Goal: Task Accomplishment & Management: Manage account settings

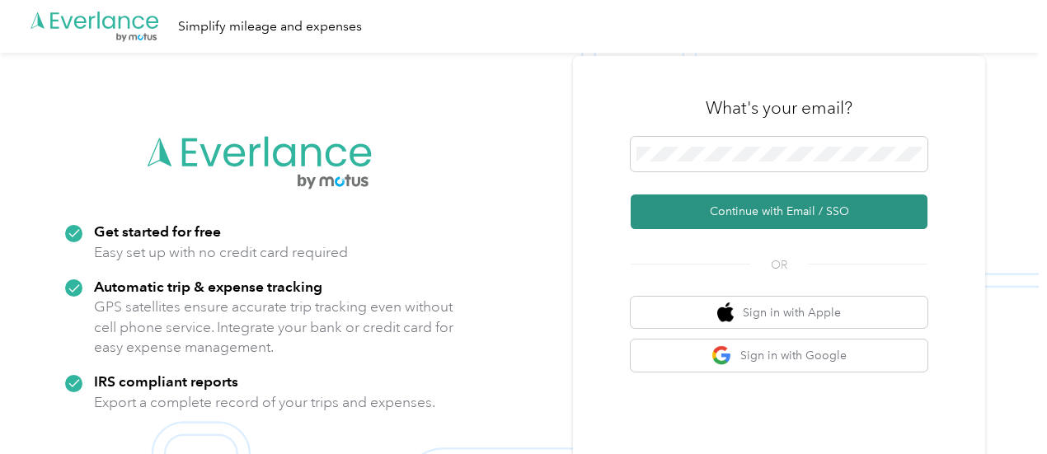
click at [748, 212] on button "Continue with Email / SSO" at bounding box center [779, 212] width 297 height 35
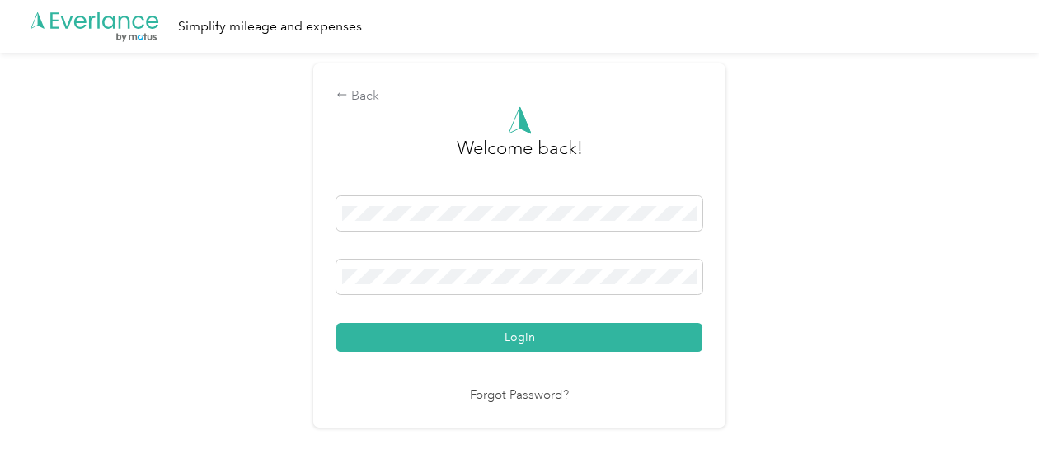
click at [336, 323] on button "Login" at bounding box center [519, 337] width 366 height 29
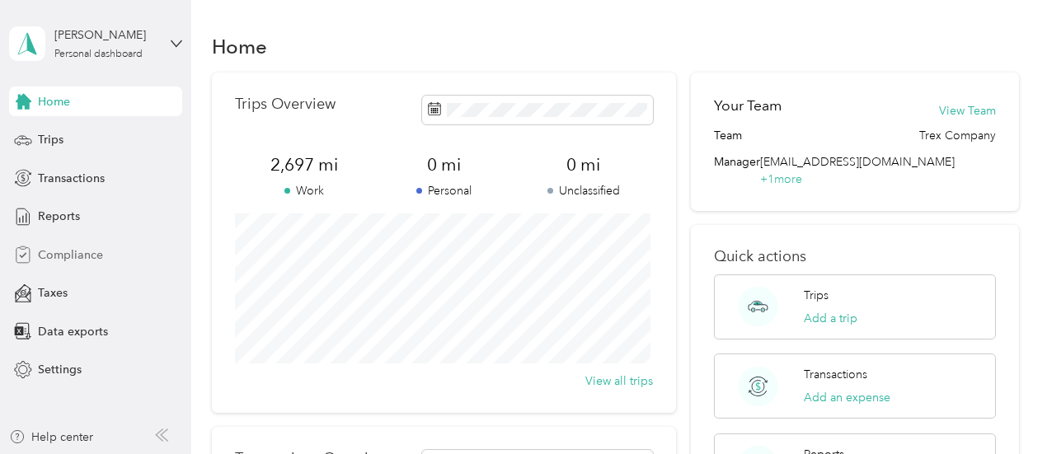
click at [115, 261] on div "Compliance" at bounding box center [95, 255] width 173 height 30
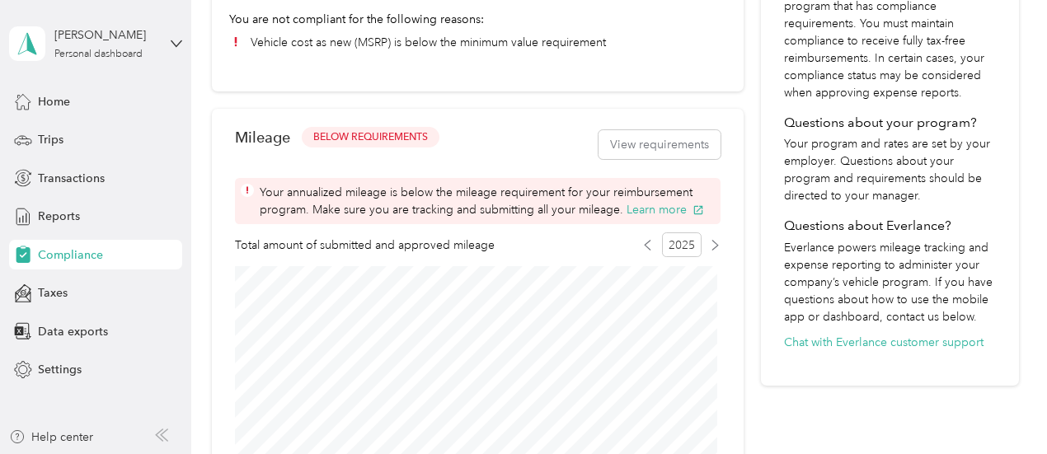
scroll to position [577, 0]
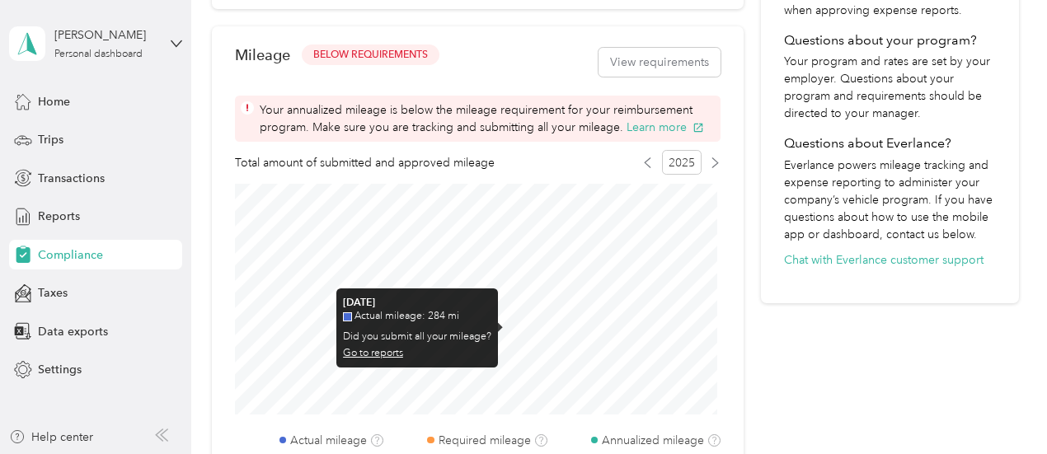
click at [393, 352] on link "Go to reports" at bounding box center [373, 353] width 60 height 12
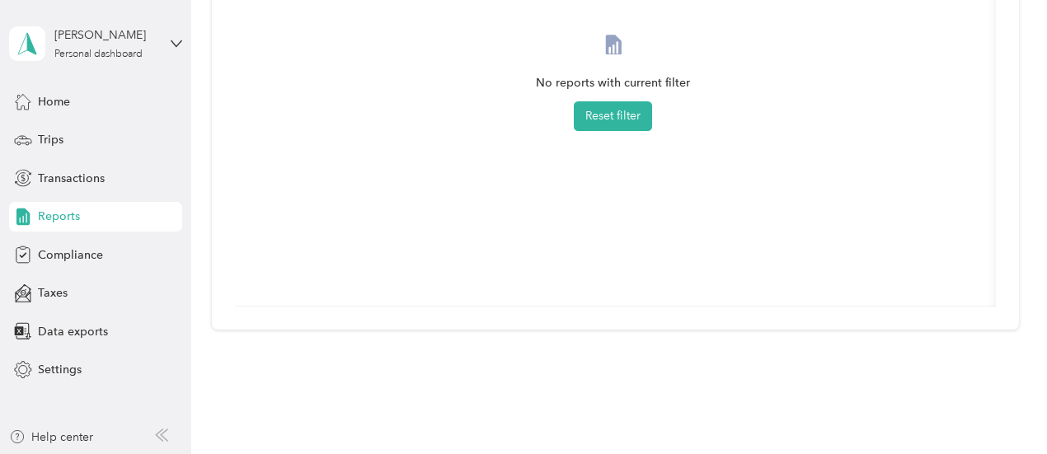
scroll to position [261, 0]
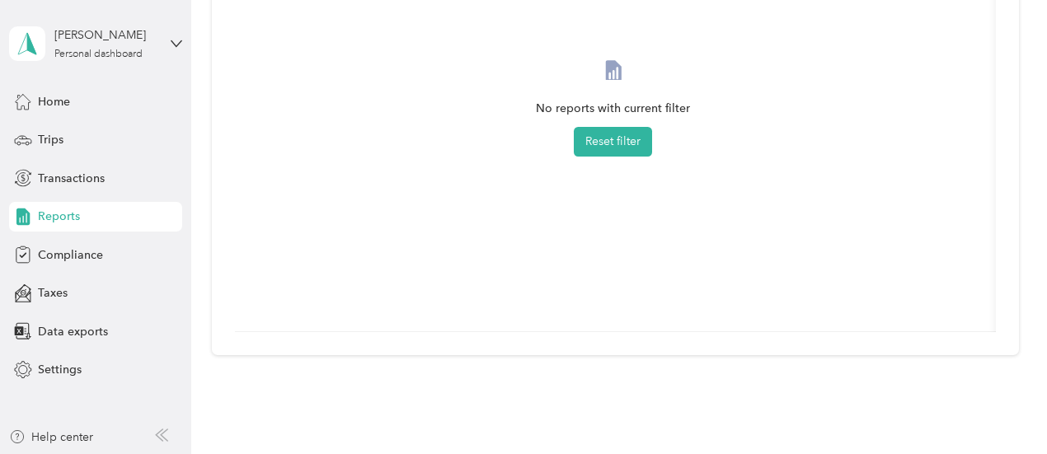
click at [96, 214] on div "Reports" at bounding box center [95, 217] width 173 height 30
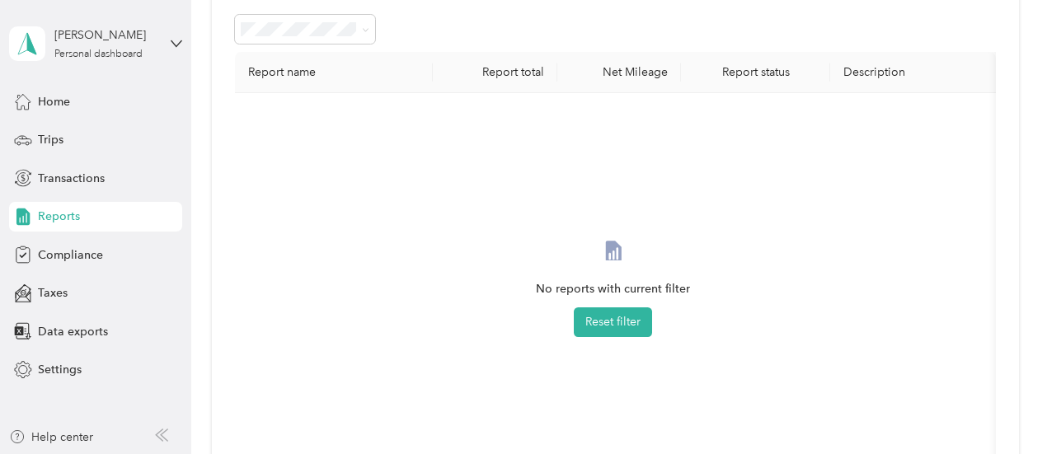
scroll to position [0, 0]
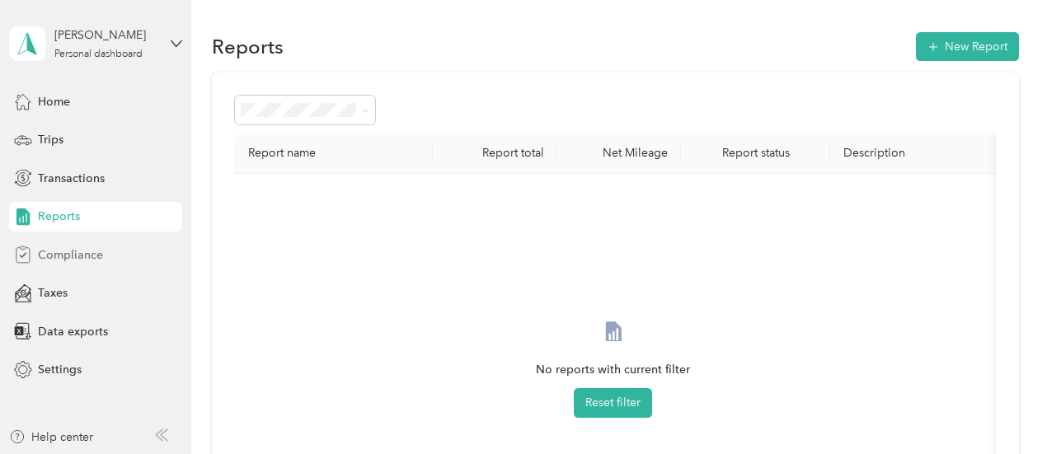
click at [54, 248] on span "Compliance" at bounding box center [70, 254] width 65 height 17
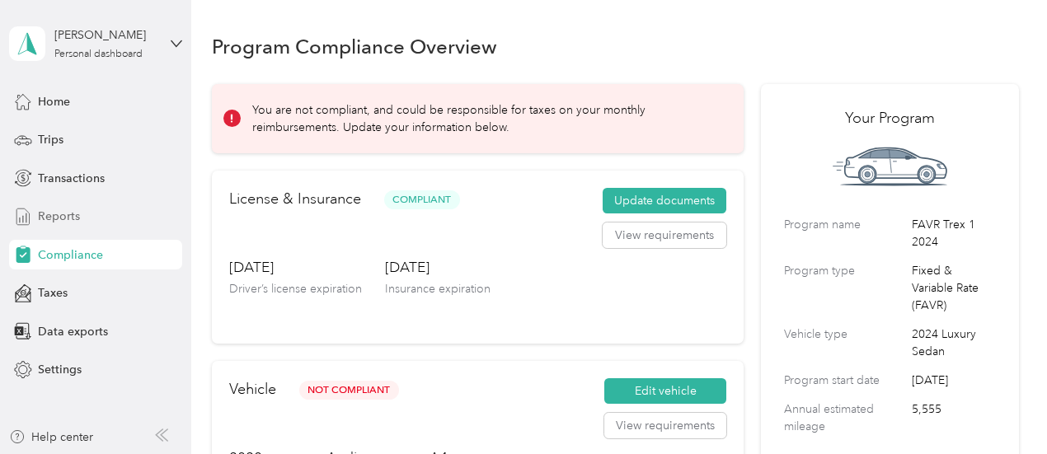
click at [66, 222] on span "Reports" at bounding box center [59, 216] width 42 height 17
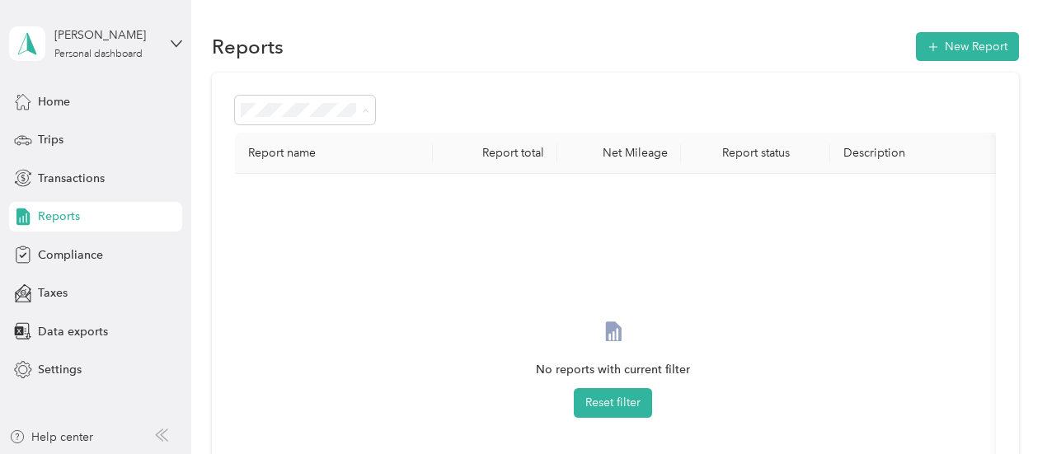
click at [308, 138] on div "All Reports" at bounding box center [305, 140] width 118 height 17
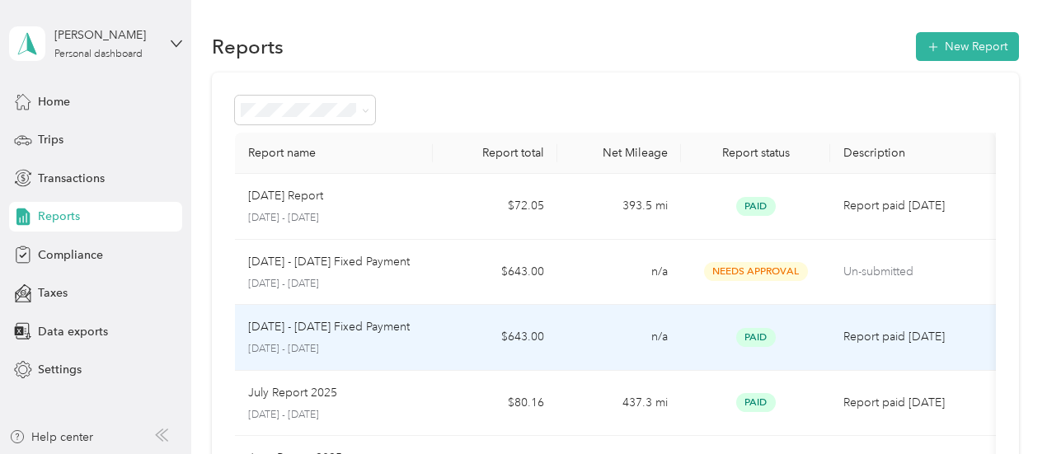
scroll to position [82, 0]
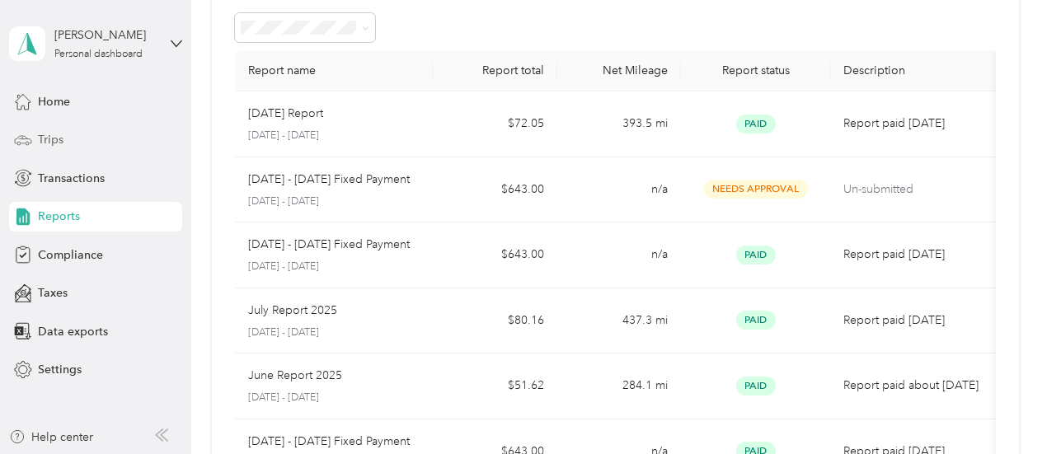
click at [77, 138] on div "Trips" at bounding box center [95, 140] width 173 height 30
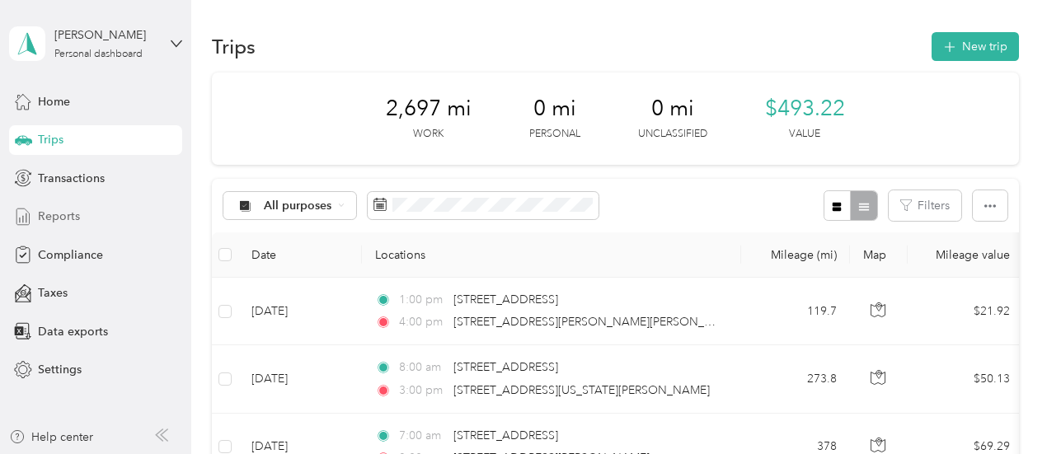
click at [92, 212] on div "Reports" at bounding box center [95, 217] width 173 height 30
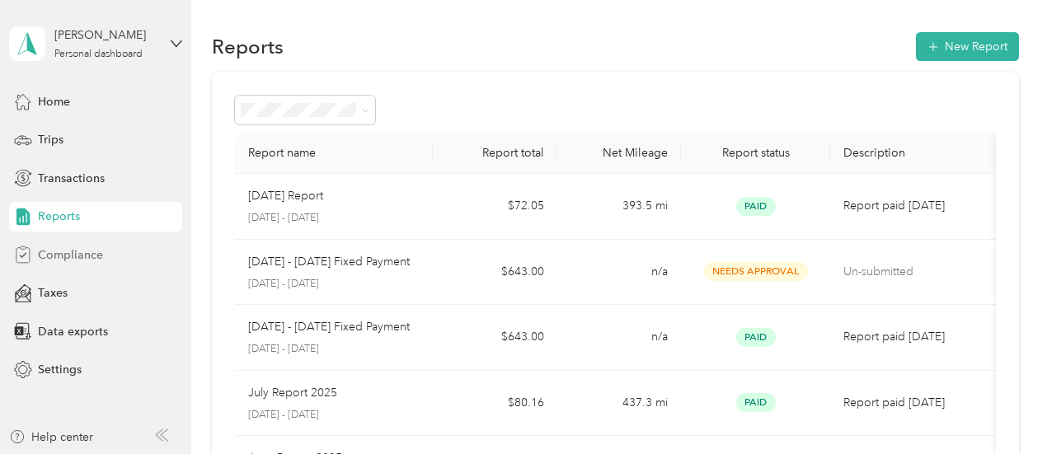
click at [63, 256] on span "Compliance" at bounding box center [70, 254] width 65 height 17
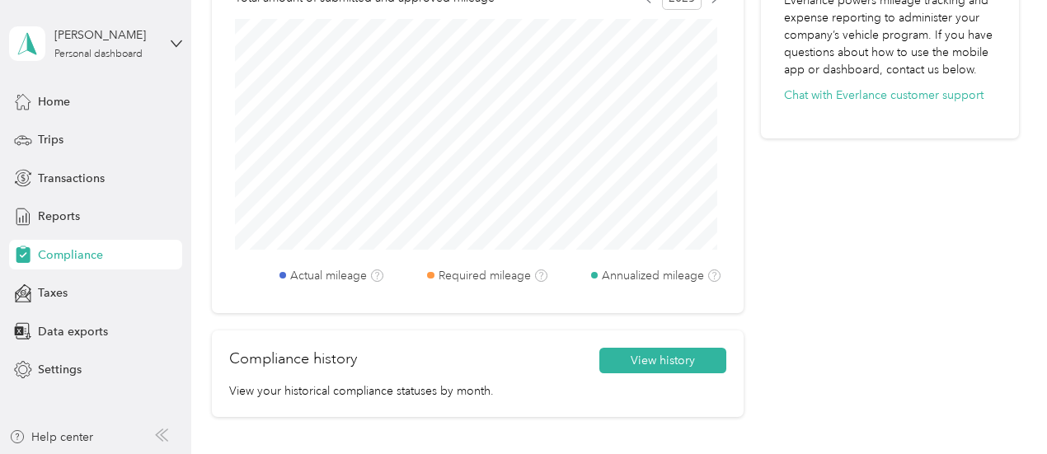
scroll to position [577, 0]
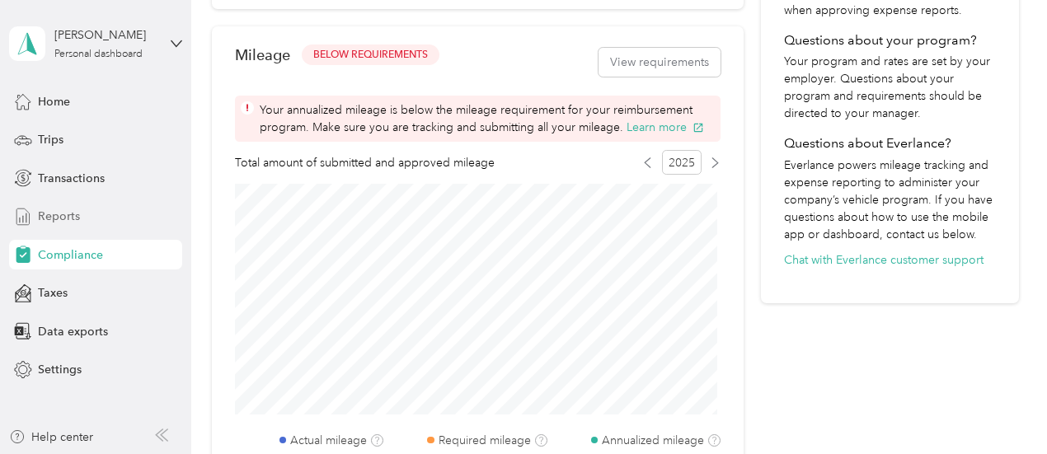
click at [63, 211] on span "Reports" at bounding box center [59, 216] width 42 height 17
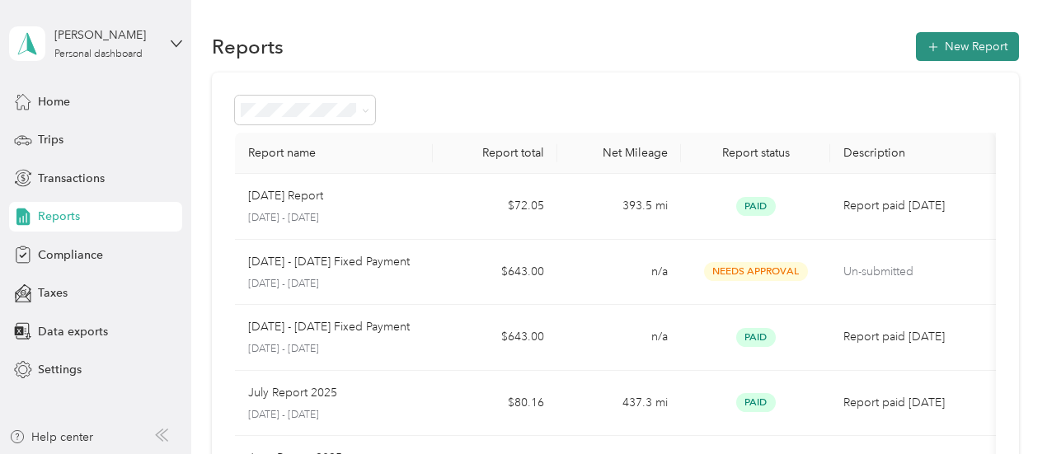
click at [953, 49] on button "New Report" at bounding box center [967, 46] width 103 height 29
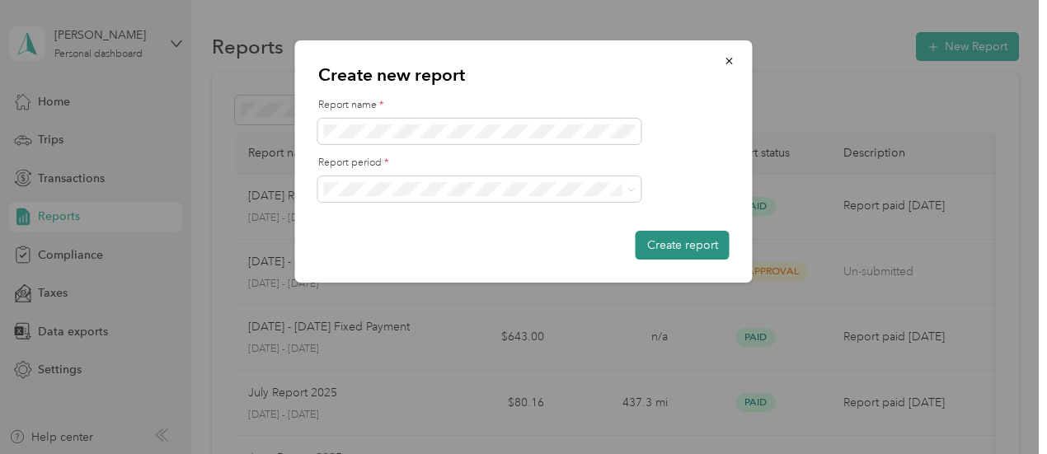
click at [700, 238] on button "Create report" at bounding box center [683, 245] width 94 height 29
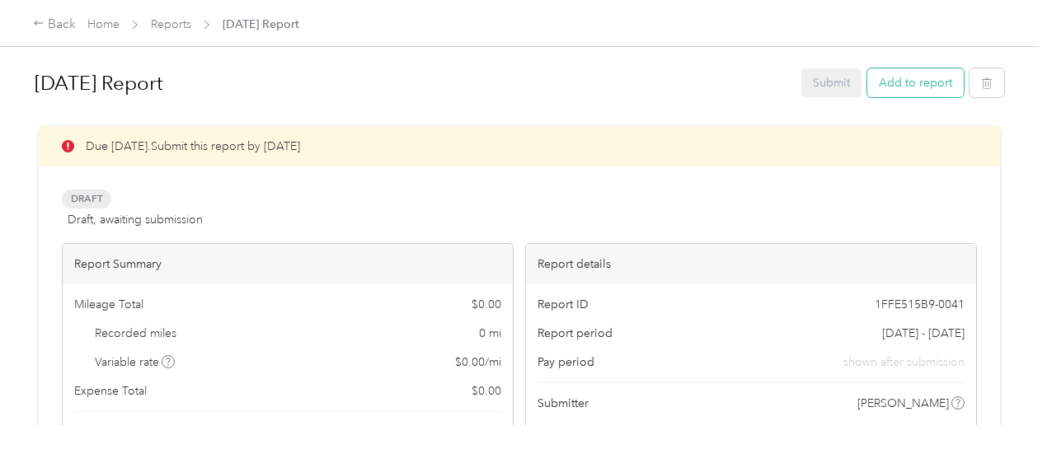
click at [900, 87] on button "Add to report" at bounding box center [915, 82] width 96 height 29
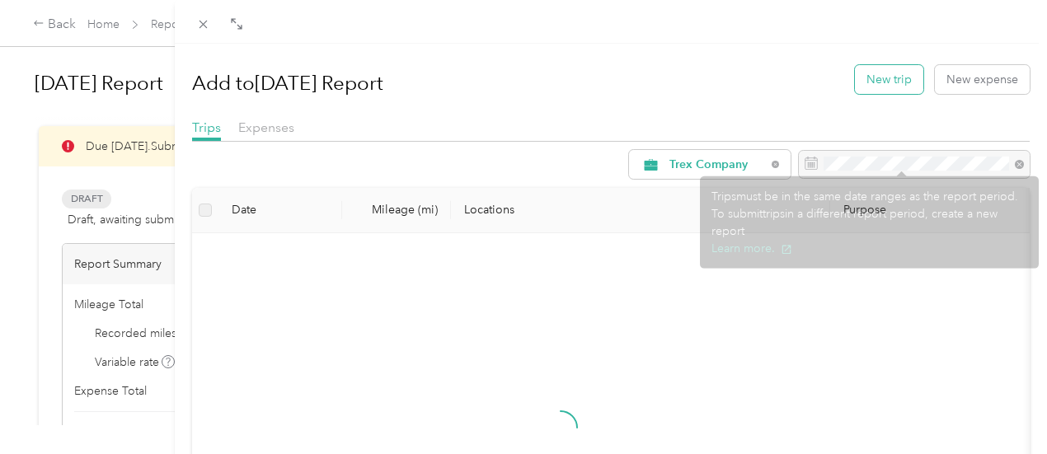
click at [874, 82] on button "New trip" at bounding box center [889, 79] width 68 height 29
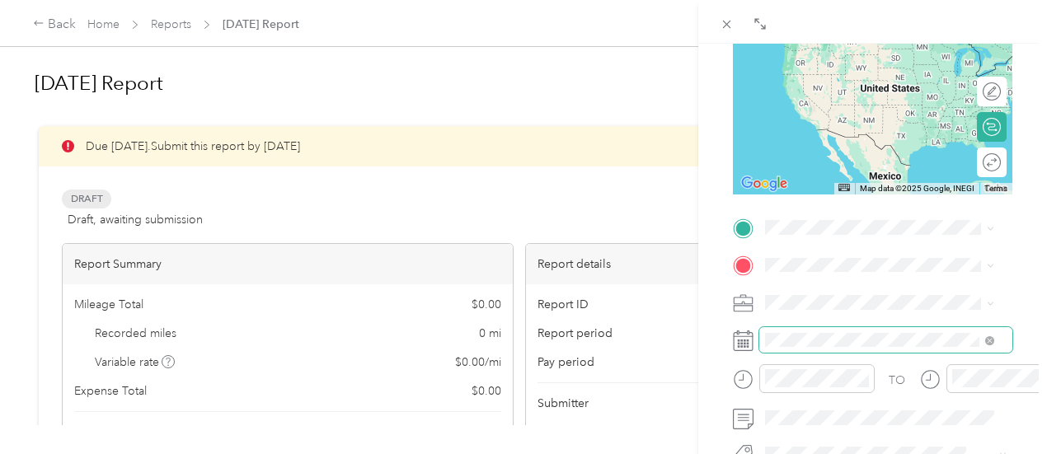
scroll to position [247, 0]
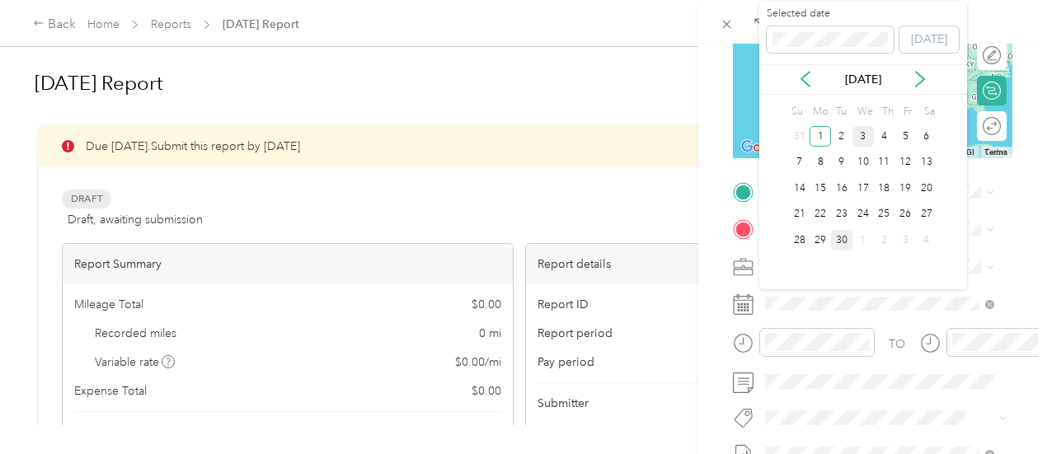
click at [860, 137] on div "3" at bounding box center [862, 136] width 21 height 21
click at [885, 136] on div "4" at bounding box center [884, 136] width 21 height 21
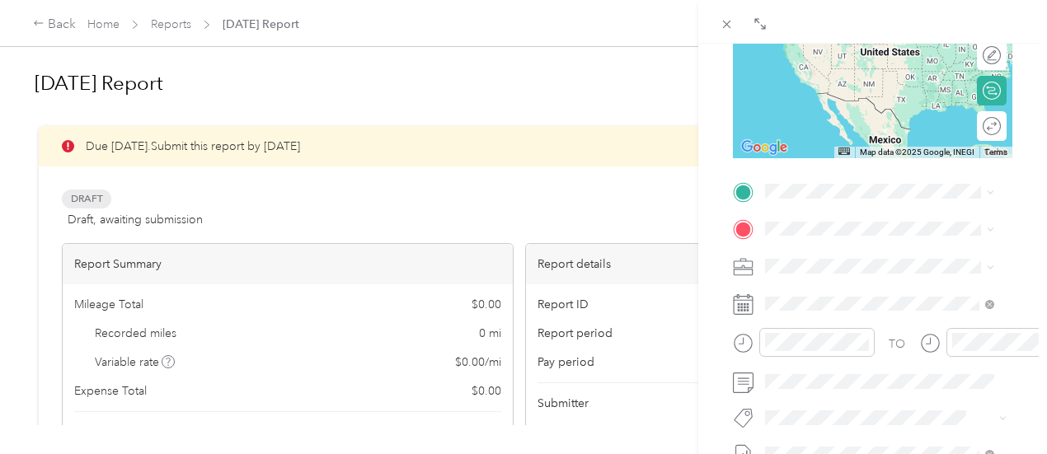
click at [872, 317] on span "[STREET_ADDRESS][PERSON_NAME][US_STATE]" at bounding box center [892, 302] width 192 height 29
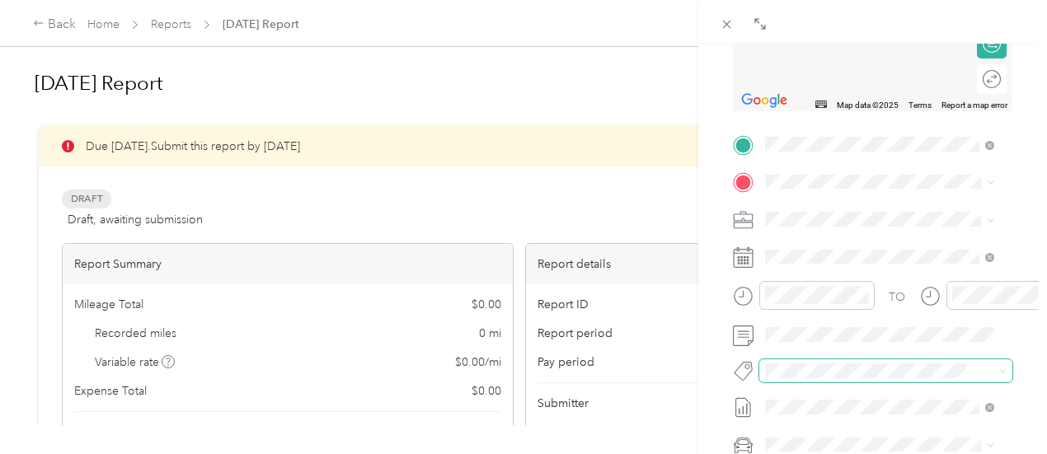
scroll to position [330, 0]
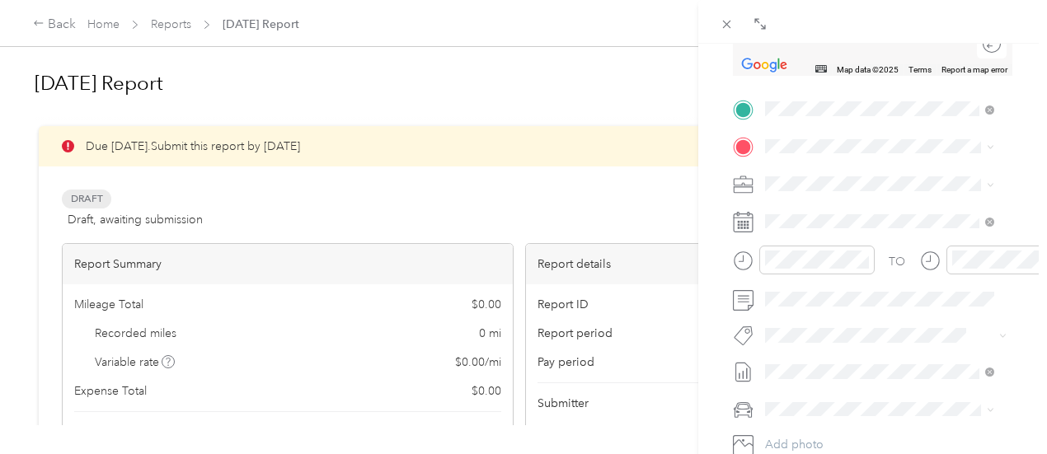
click at [716, 336] on form "New Trip Save This trip cannot be edited because it is either under review, app…" at bounding box center [873, 126] width 314 height 737
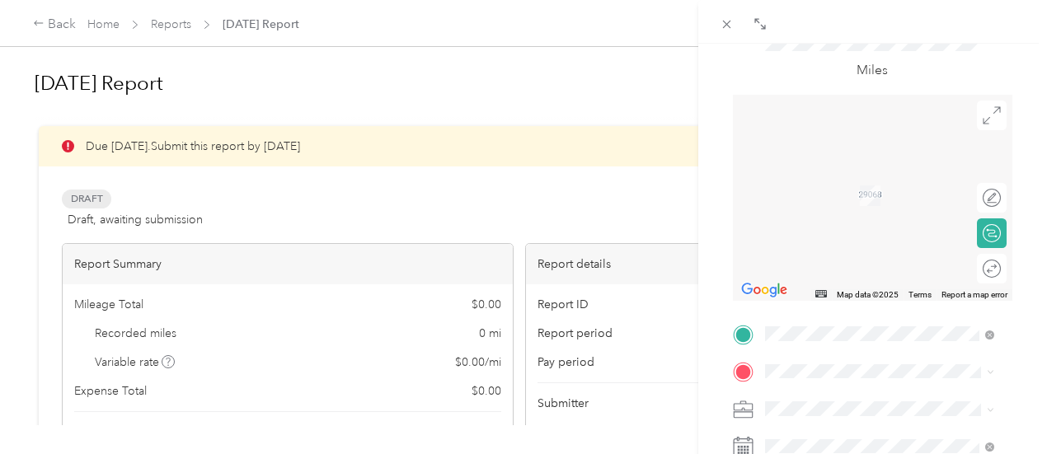
scroll to position [0, 0]
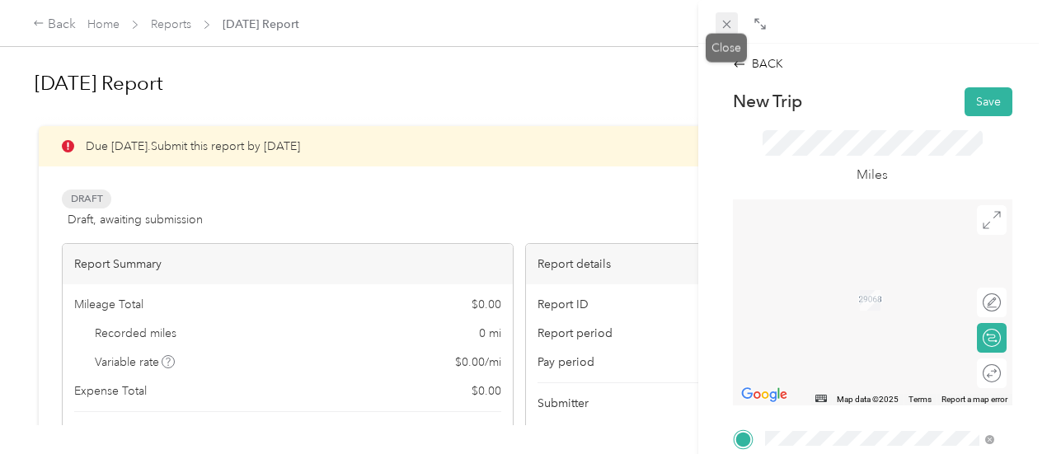
click at [718, 22] on span at bounding box center [727, 23] width 23 height 23
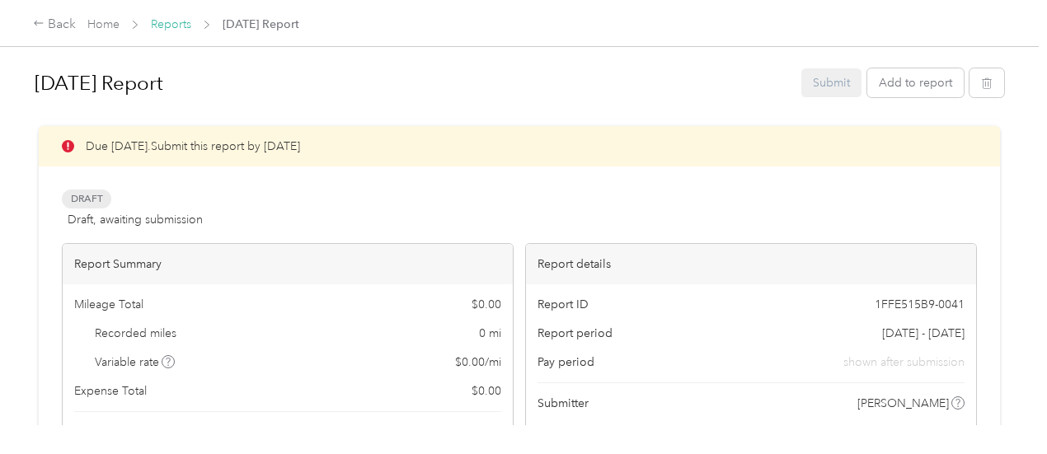
click at [166, 24] on link "Reports" at bounding box center [171, 24] width 40 height 14
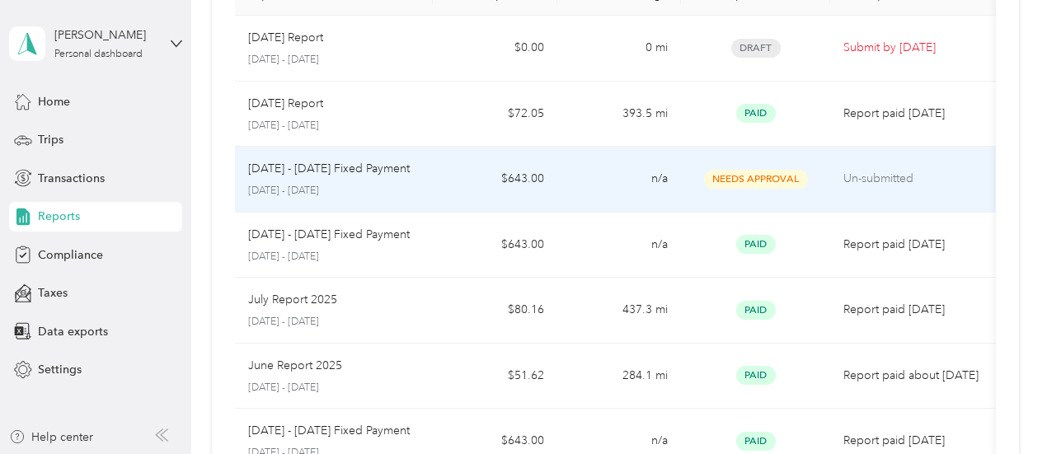
scroll to position [165, 0]
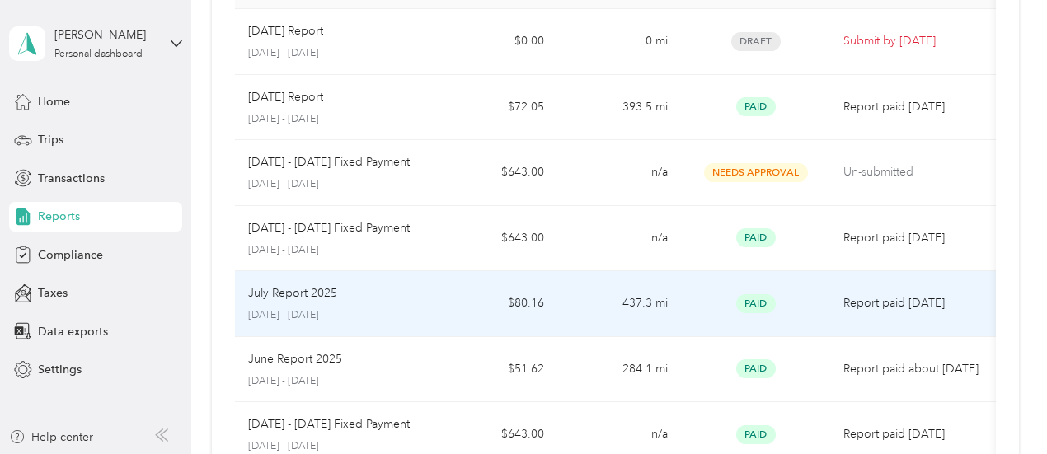
click at [444, 301] on td "$80.16" at bounding box center [495, 304] width 124 height 66
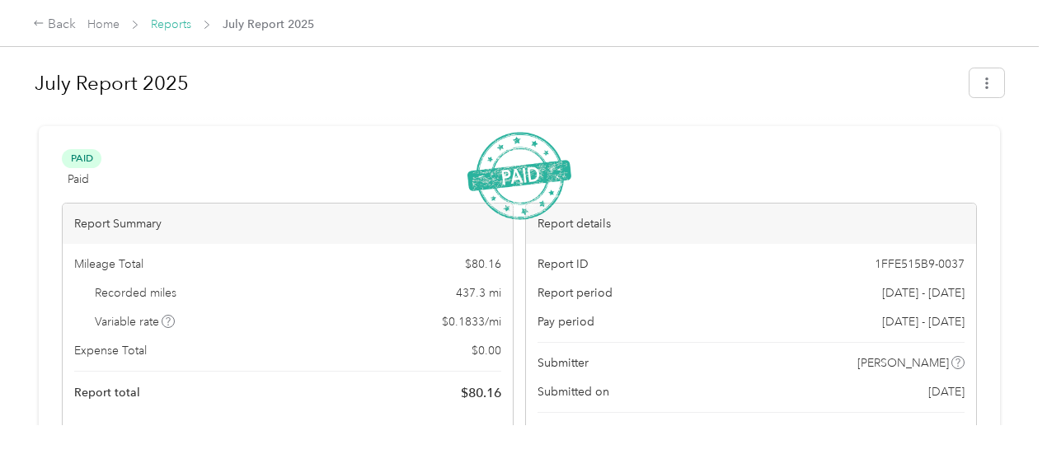
click at [173, 21] on link "Reports" at bounding box center [171, 24] width 40 height 14
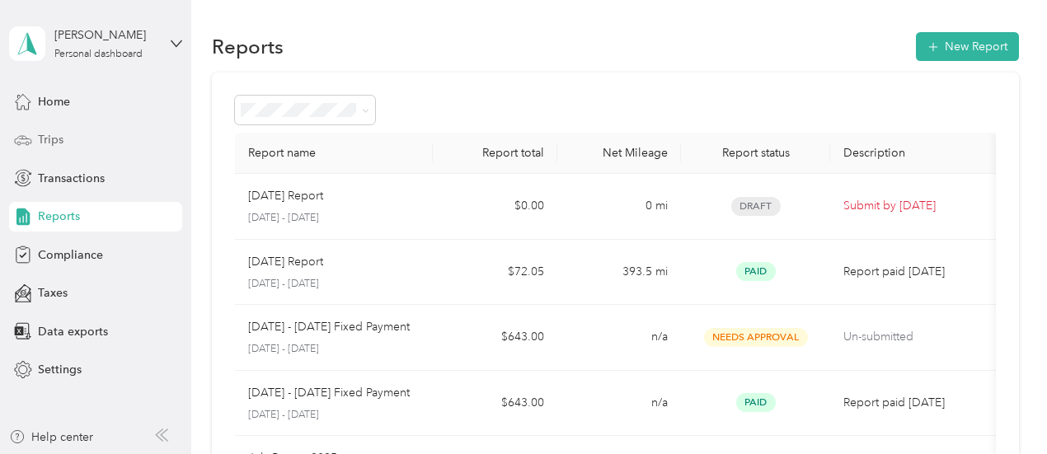
click at [80, 137] on div "Trips" at bounding box center [95, 140] width 173 height 30
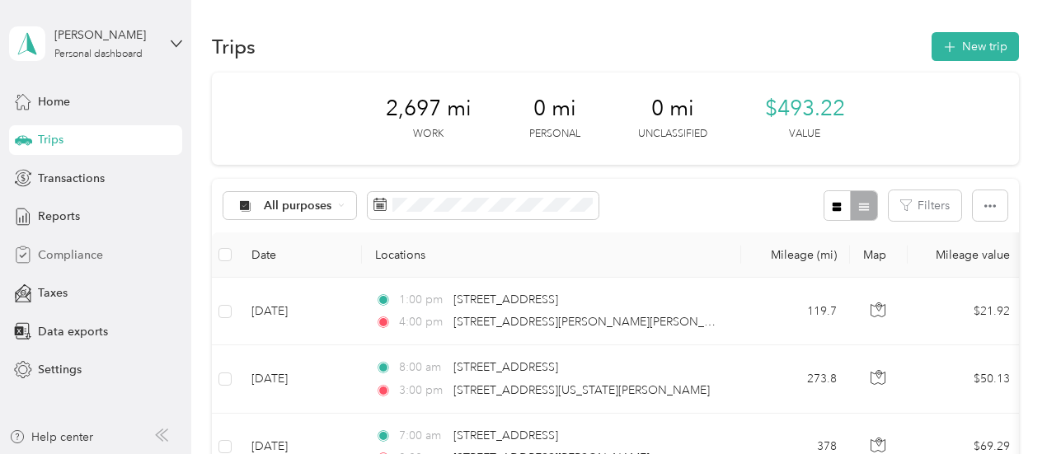
click at [88, 248] on span "Compliance" at bounding box center [70, 254] width 65 height 17
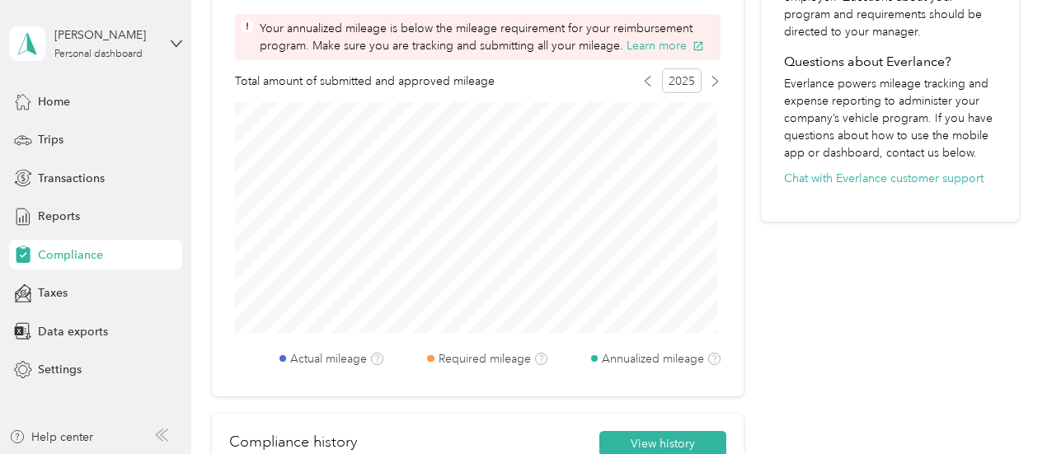
scroll to position [660, 0]
click at [646, 78] on icon at bounding box center [647, 80] width 11 height 11
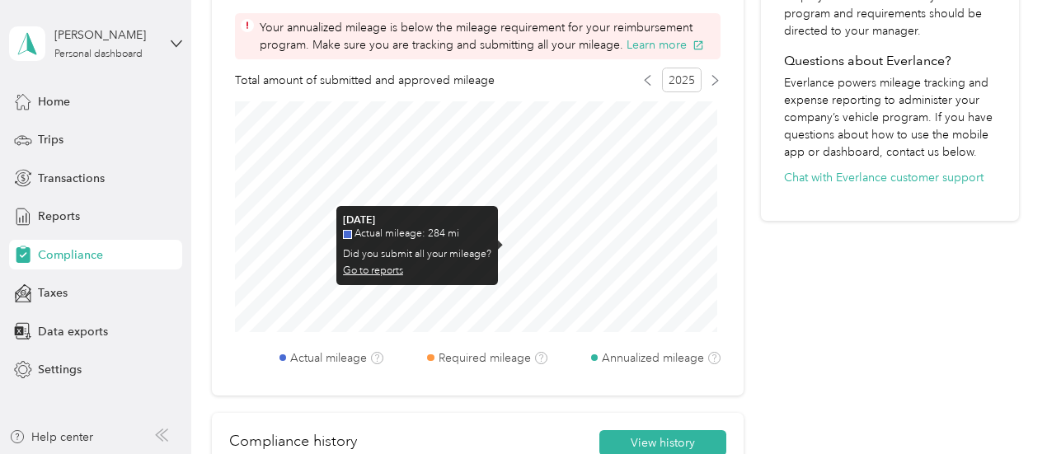
click at [384, 268] on link "Go to reports" at bounding box center [373, 271] width 60 height 12
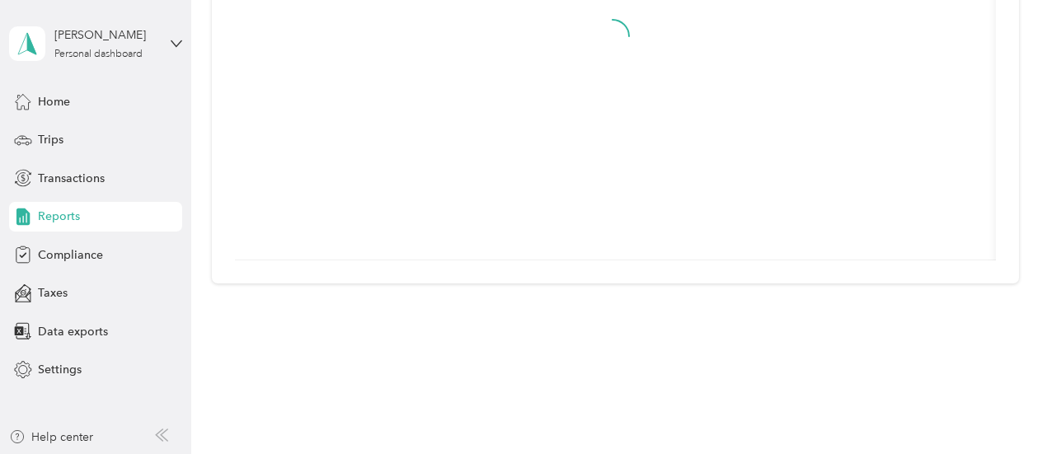
scroll to position [36, 0]
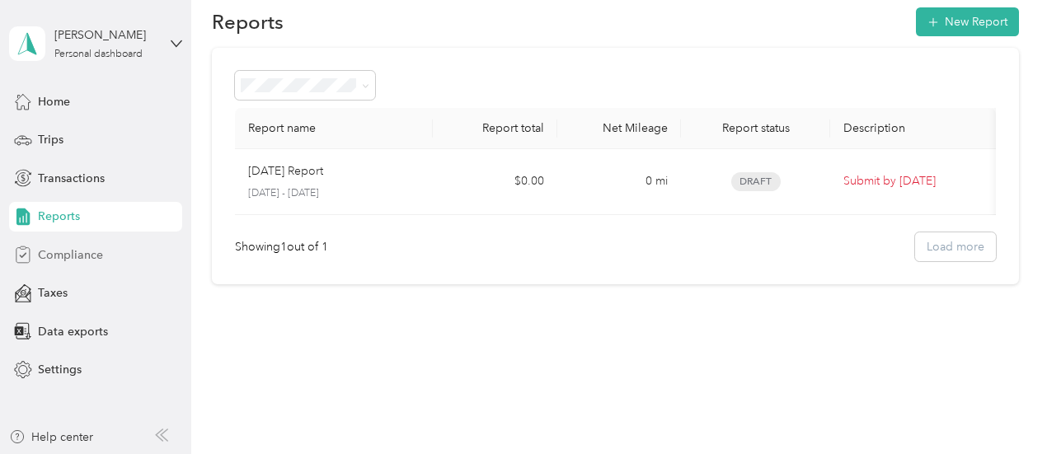
click at [66, 257] on span "Compliance" at bounding box center [70, 254] width 65 height 17
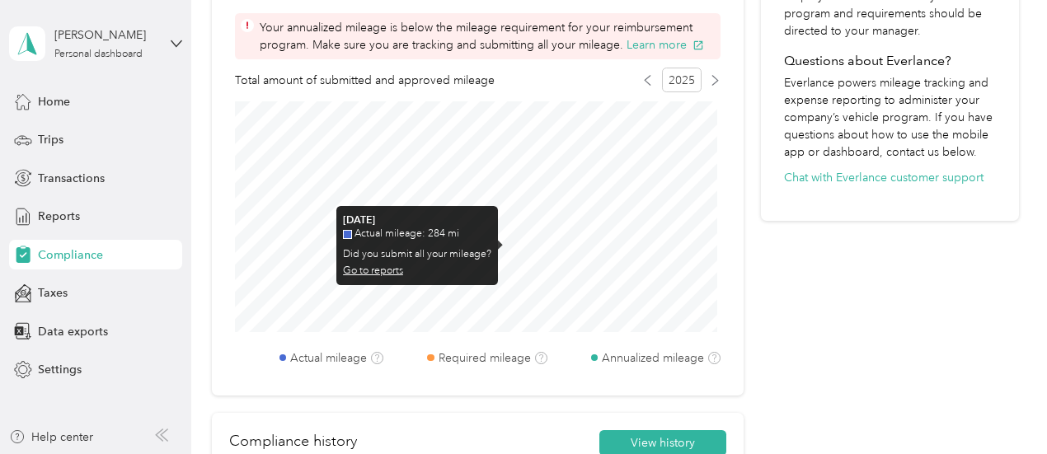
click at [387, 268] on link "Go to reports" at bounding box center [373, 271] width 60 height 12
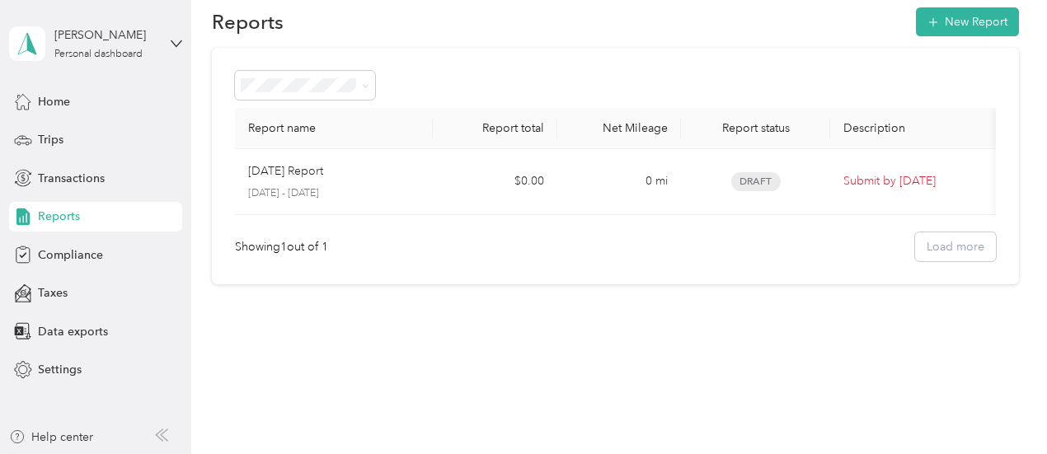
scroll to position [36, 0]
click at [302, 104] on span "All Reports" at bounding box center [274, 101] width 57 height 14
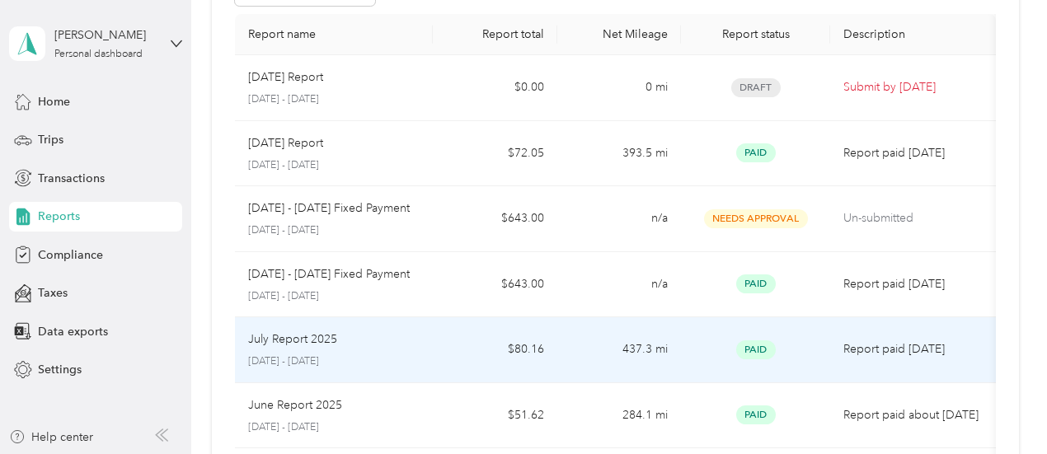
scroll to position [201, 0]
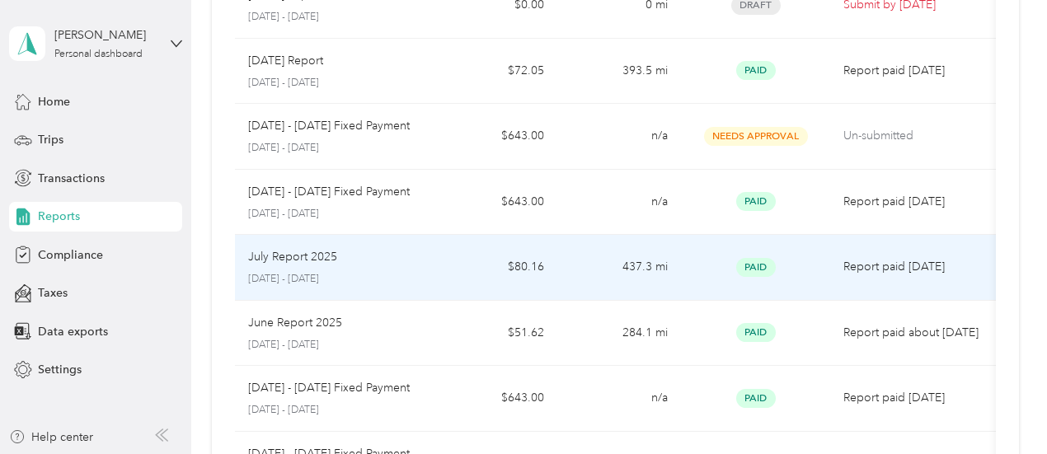
click at [485, 275] on td "$80.16" at bounding box center [495, 268] width 124 height 66
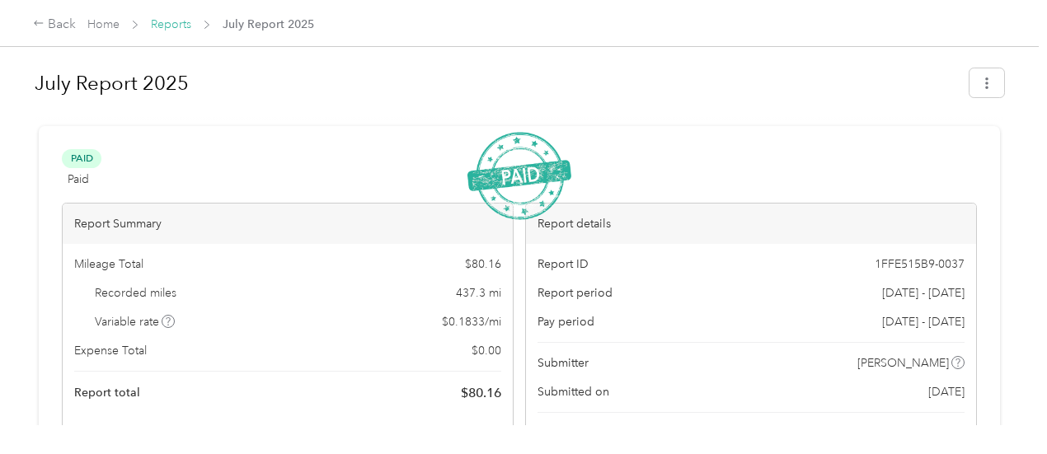
click at [165, 31] on link "Reports" at bounding box center [171, 24] width 40 height 14
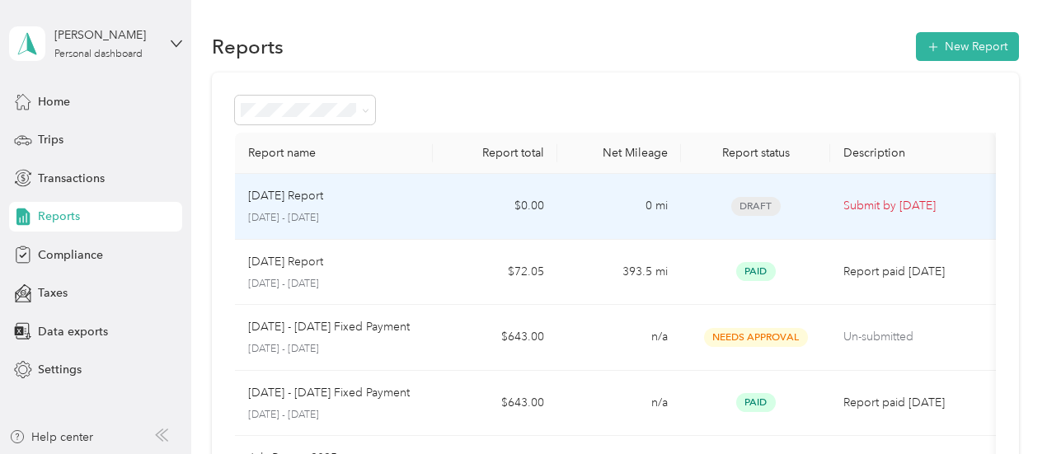
click at [375, 207] on div "[DATE] Report [DATE] - [DATE]" at bounding box center [334, 206] width 172 height 39
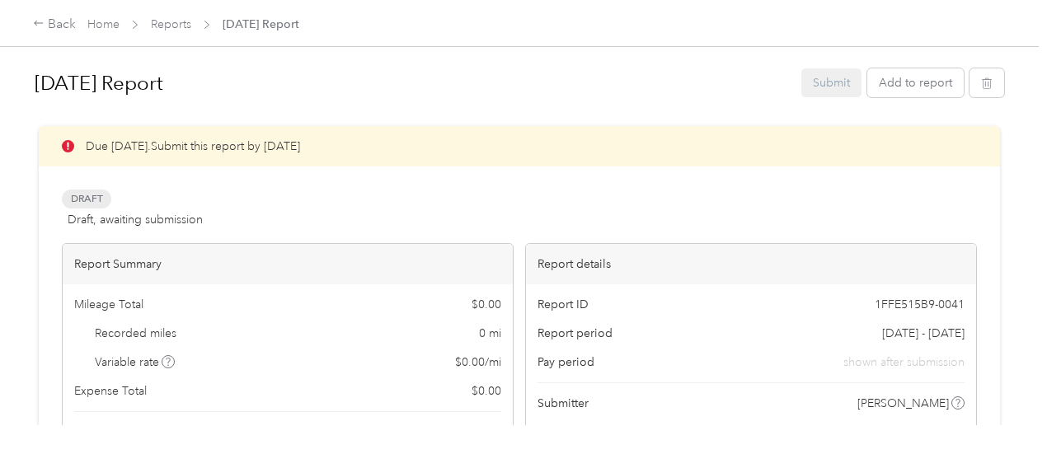
click at [904, 97] on div "[DATE] Report Submit Add to report" at bounding box center [519, 86] width 969 height 49
click at [902, 87] on button "Add to report" at bounding box center [915, 82] width 96 height 29
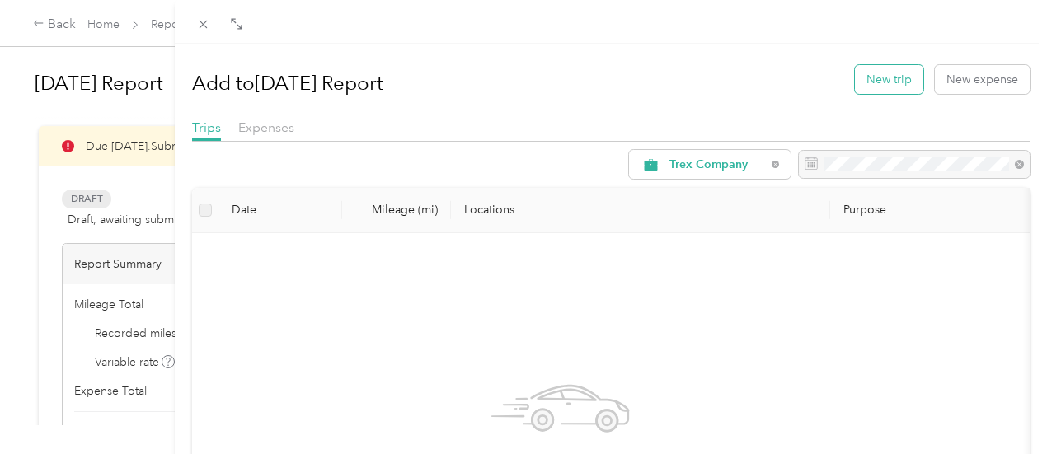
click at [871, 87] on button "New trip" at bounding box center [889, 79] width 68 height 29
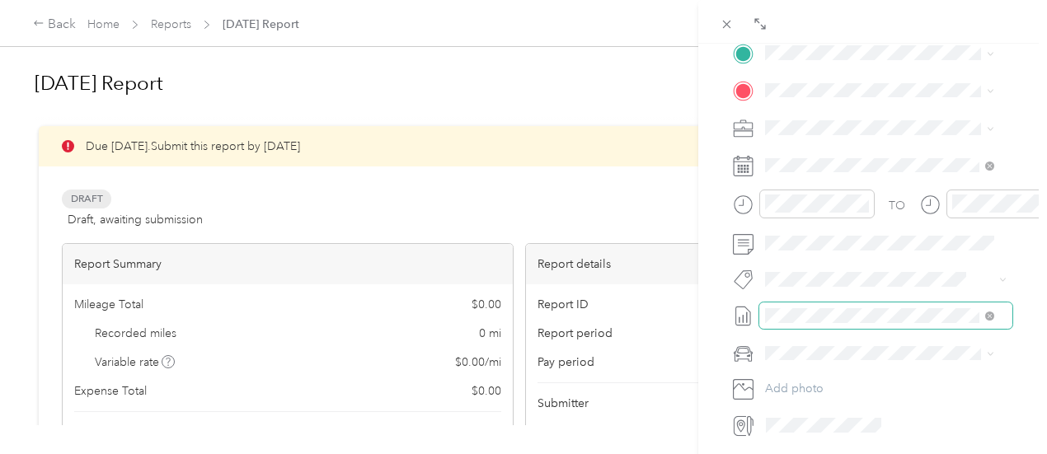
scroll to position [412, 0]
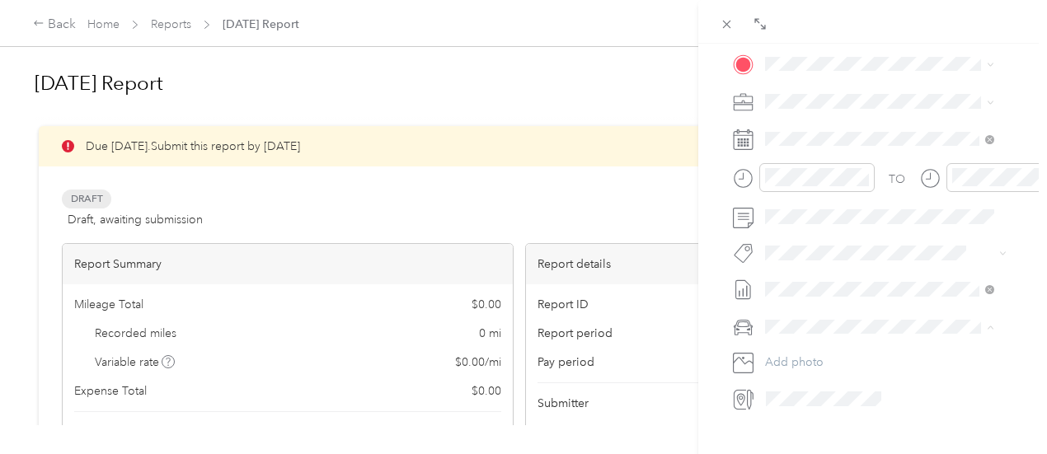
click at [834, 387] on div "Audi A4 quattro" at bounding box center [880, 383] width 218 height 17
click at [824, 357] on div "Audi A4" at bounding box center [880, 352] width 218 height 17
click at [832, 373] on li "Audi A4 quattro" at bounding box center [879, 383] width 241 height 29
click at [837, 372] on li "Audi A4 quattro" at bounding box center [879, 383] width 241 height 29
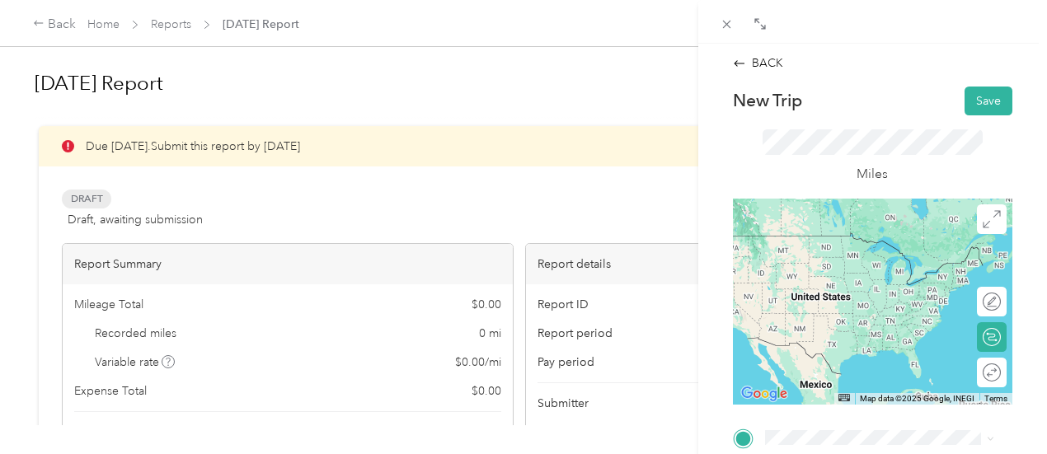
scroll to position [0, 0]
drag, startPoint x: 732, startPoint y: 13, endPoint x: 734, endPoint y: 33, distance: 19.9
click at [732, 14] on span at bounding box center [727, 23] width 23 height 23
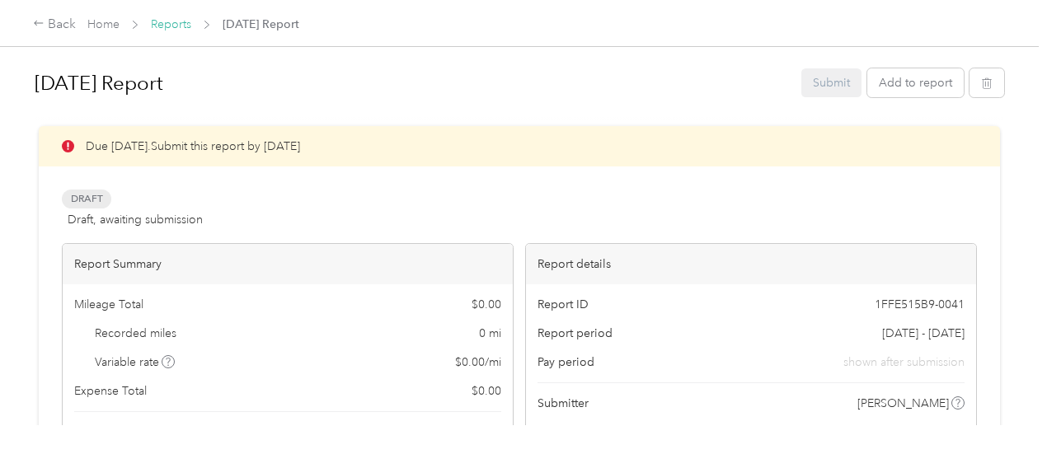
click at [160, 31] on link "Reports" at bounding box center [171, 24] width 40 height 14
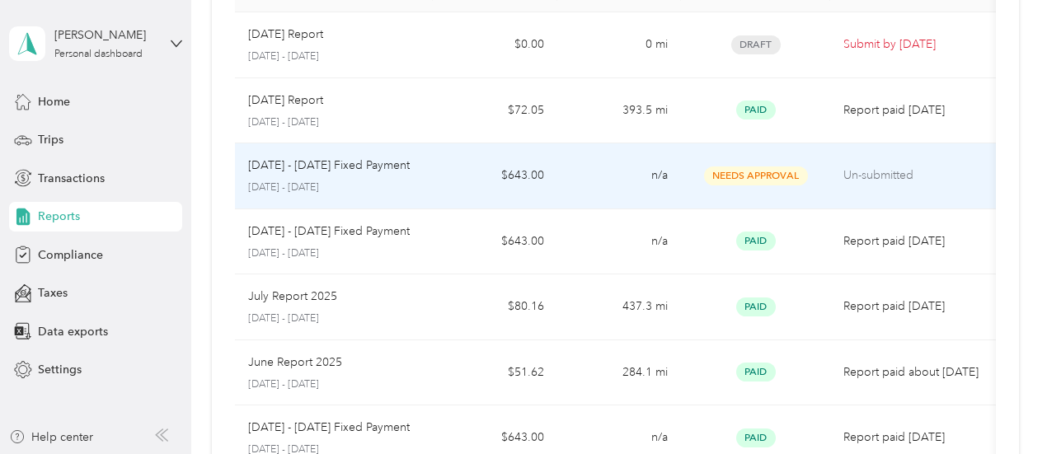
scroll to position [165, 0]
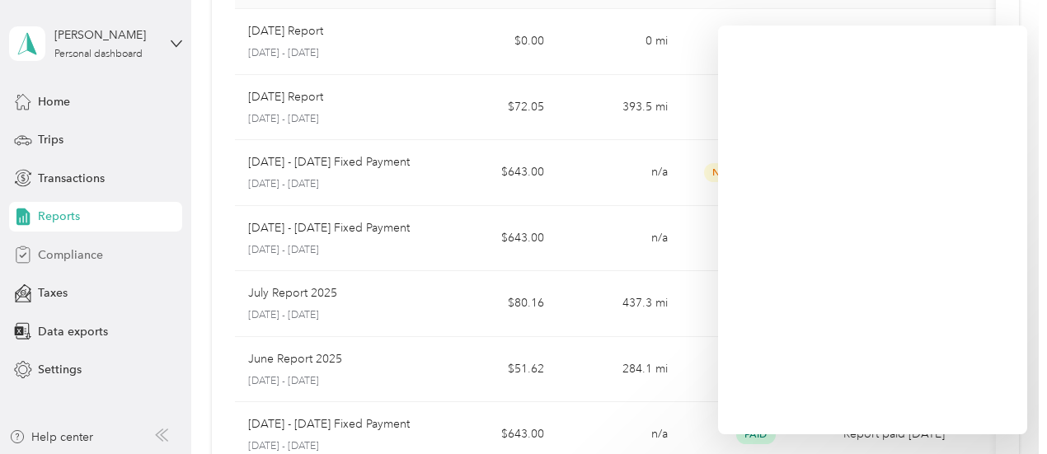
click at [104, 252] on div "Compliance" at bounding box center [95, 255] width 173 height 30
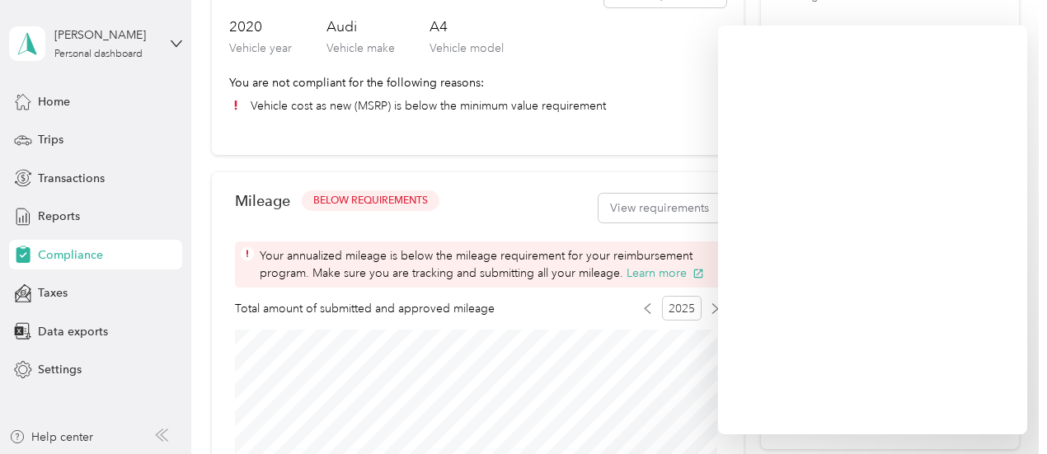
scroll to position [577, 0]
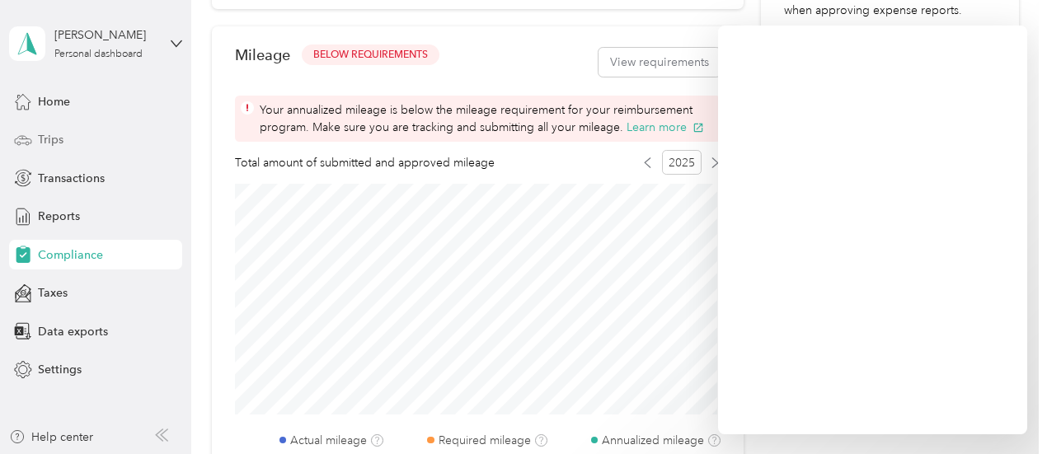
click at [61, 148] on span "Trips" at bounding box center [51, 139] width 26 height 17
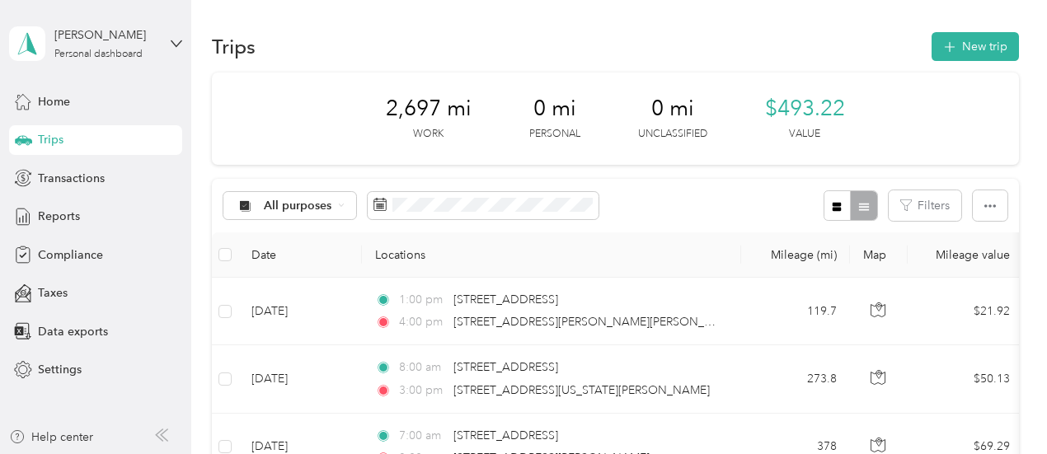
click at [82, 237] on div "Home Trips Transactions Reports Compliance Taxes Data exports Settings" at bounding box center [95, 236] width 173 height 298
click at [81, 218] on div "Reports" at bounding box center [95, 217] width 173 height 30
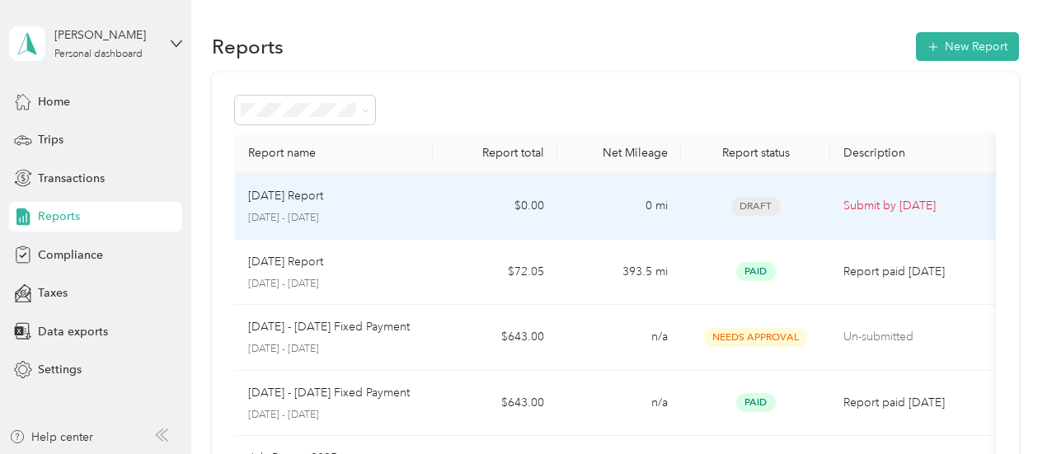
click at [508, 209] on td "$0.00" at bounding box center [495, 207] width 124 height 66
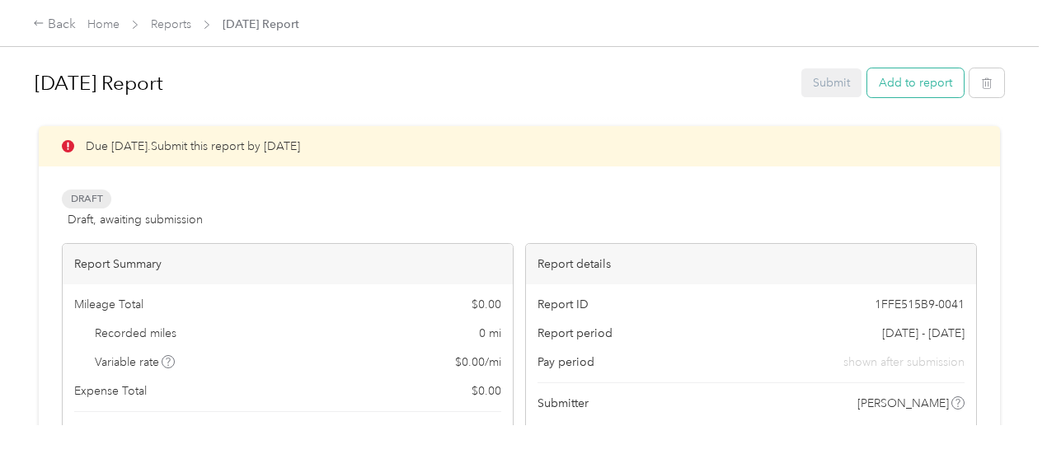
click at [941, 92] on button "Add to report" at bounding box center [915, 82] width 96 height 29
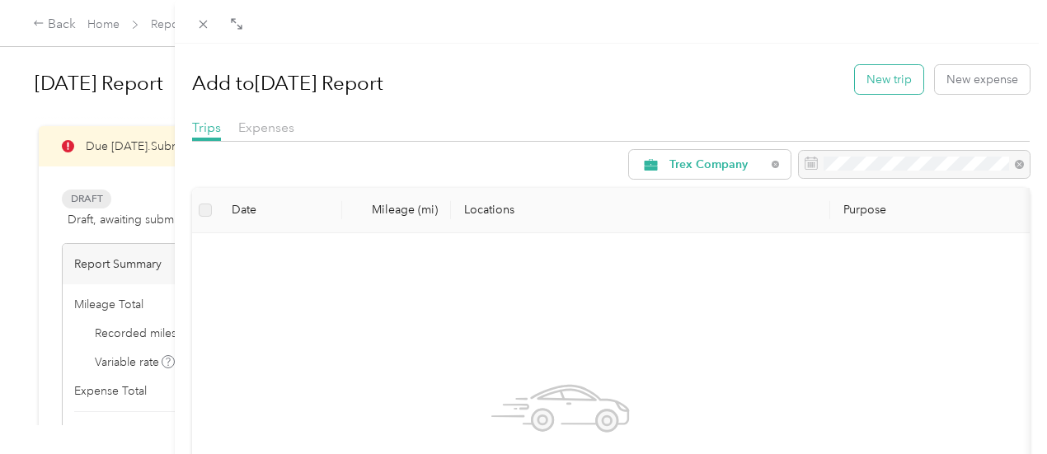
click at [884, 82] on button "New trip" at bounding box center [889, 79] width 68 height 29
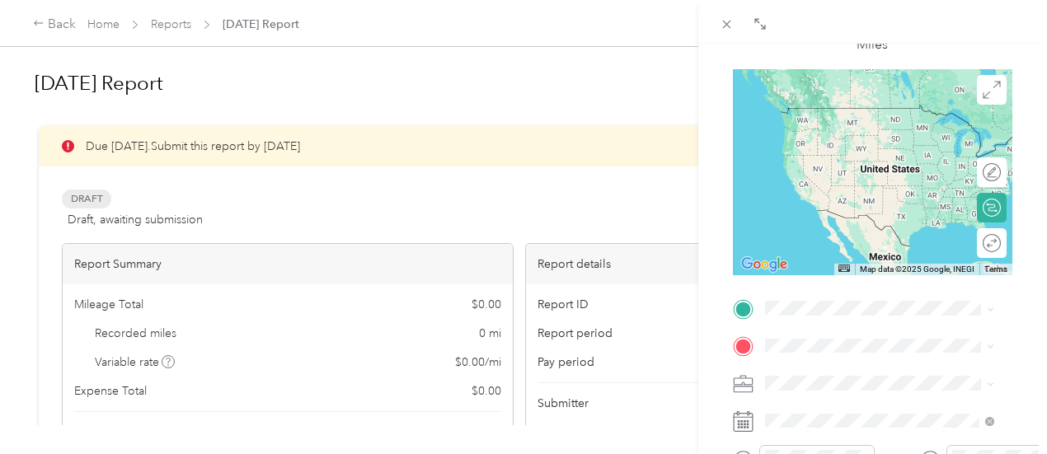
scroll to position [165, 0]
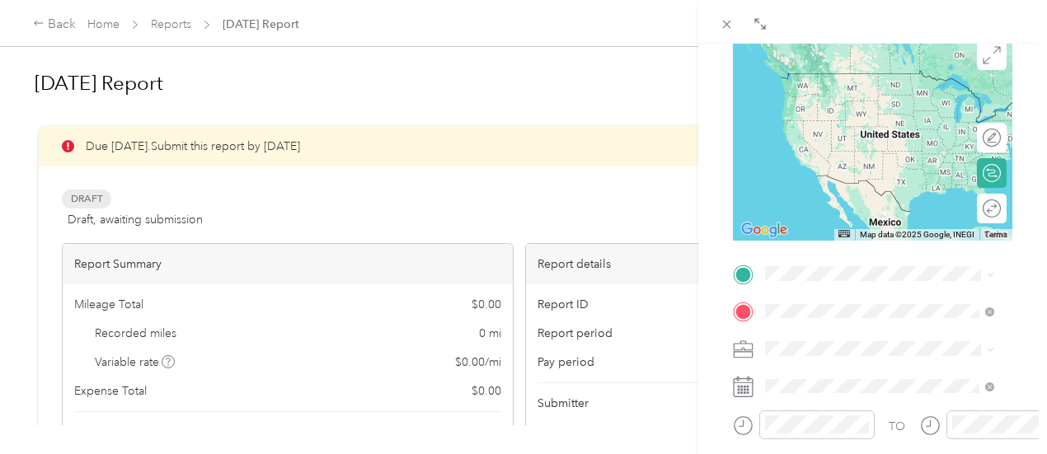
click at [932, 138] on span "[STREET_ADDRESS][US_STATE]" at bounding box center [878, 131] width 165 height 15
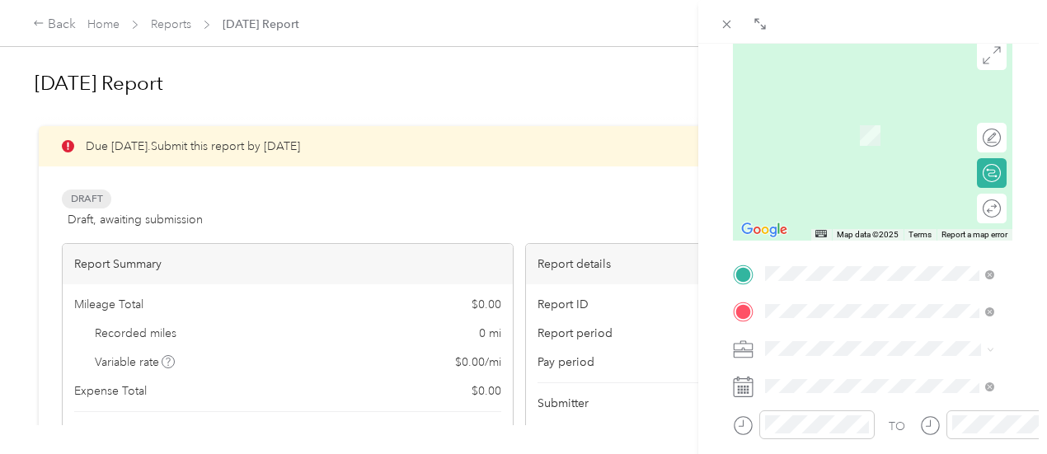
click at [842, 393] on span "[STREET_ADDRESS][PERSON_NAME][US_STATE]" at bounding box center [892, 386] width 192 height 29
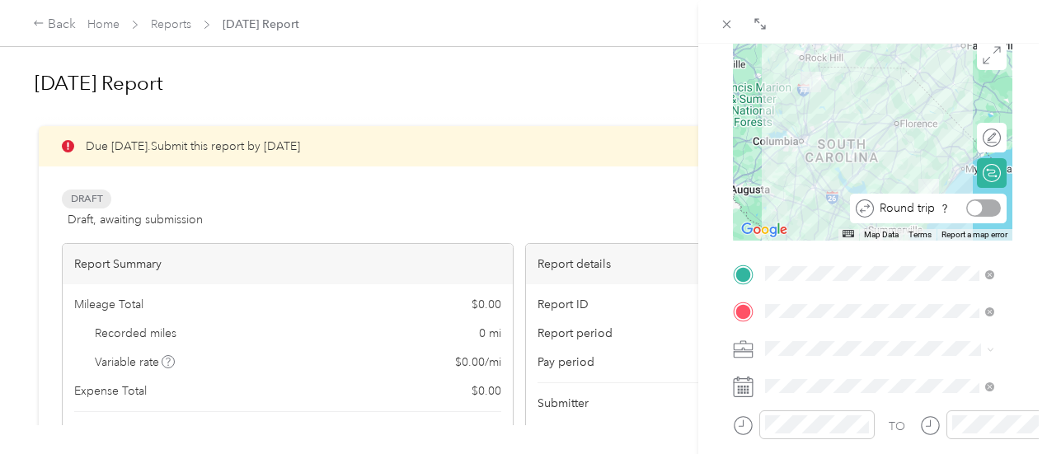
click at [968, 209] on div at bounding box center [975, 208] width 15 height 15
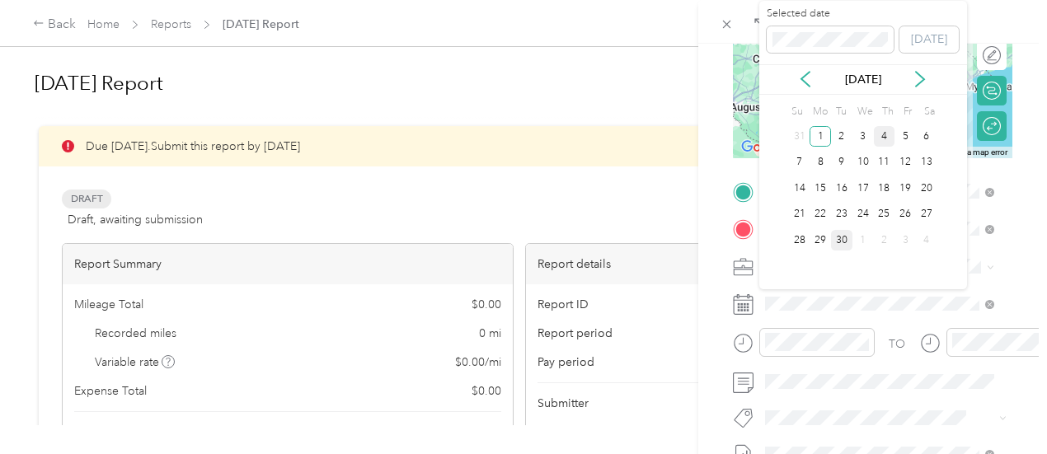
click at [888, 134] on div "4" at bounding box center [884, 136] width 21 height 21
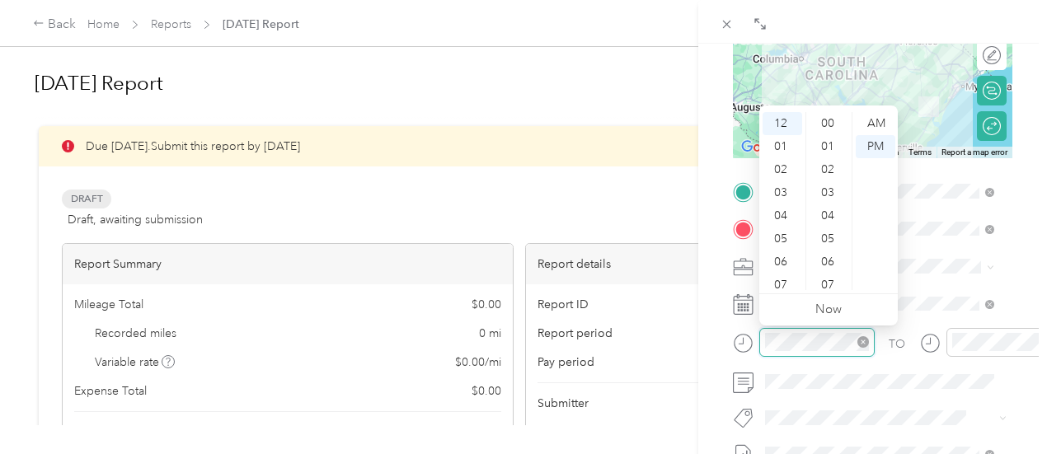
scroll to position [1207, 0]
click at [786, 277] on div "07" at bounding box center [783, 285] width 40 height 23
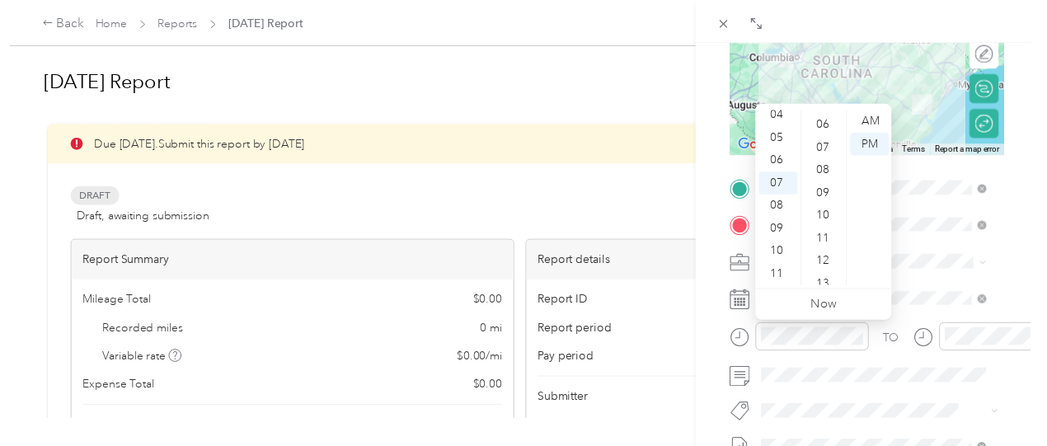
scroll to position [0, 0]
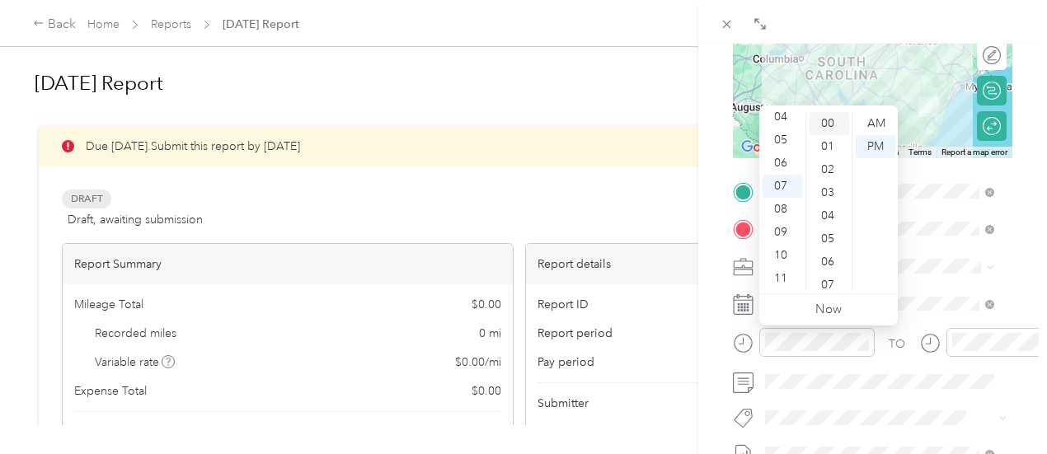
click at [825, 120] on div "00" at bounding box center [830, 123] width 40 height 23
click at [882, 125] on div "AM" at bounding box center [876, 123] width 40 height 23
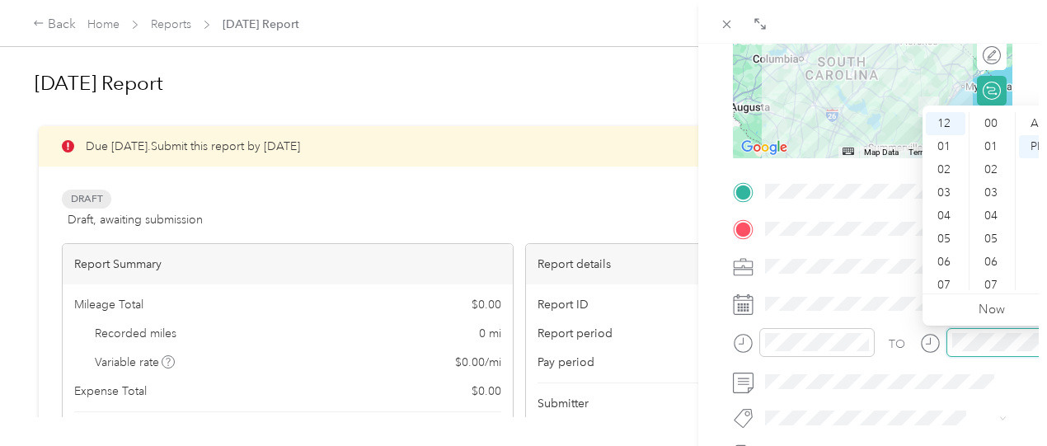
scroll to position [1207, 0]
click at [948, 209] on div "04" at bounding box center [946, 215] width 40 height 23
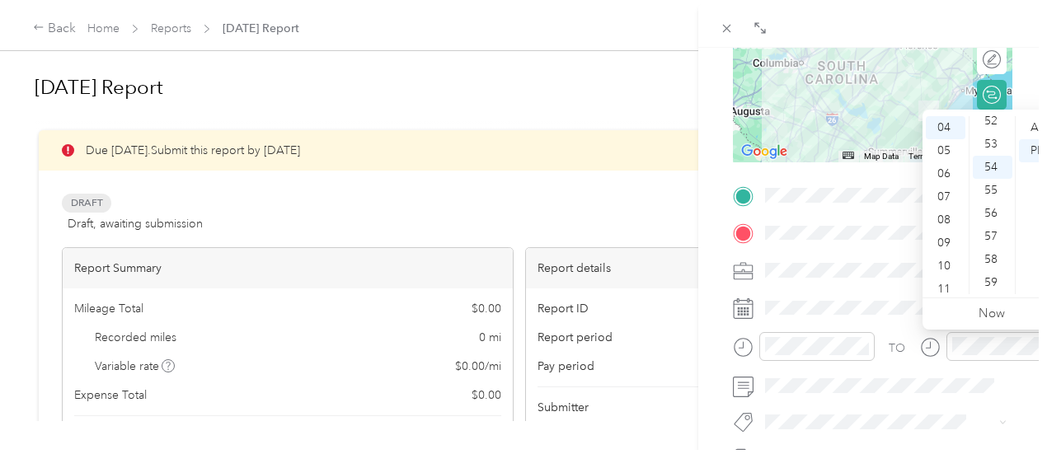
scroll to position [0, 0]
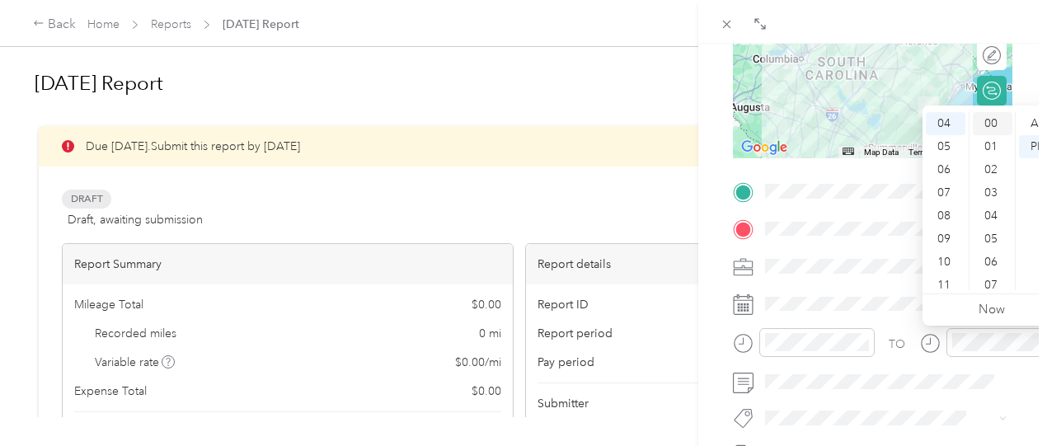
click at [997, 125] on div "00" at bounding box center [993, 123] width 40 height 23
click at [733, 340] on icon at bounding box center [743, 343] width 21 height 21
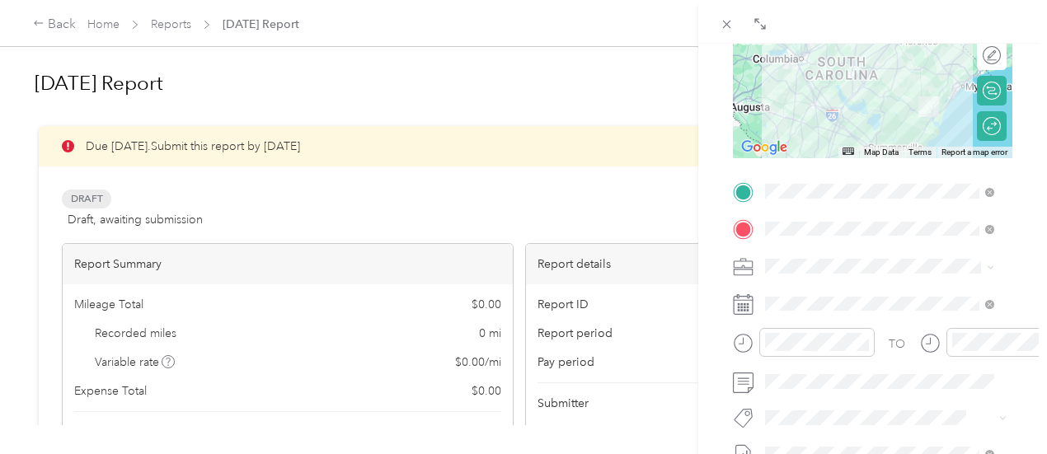
scroll to position [330, 0]
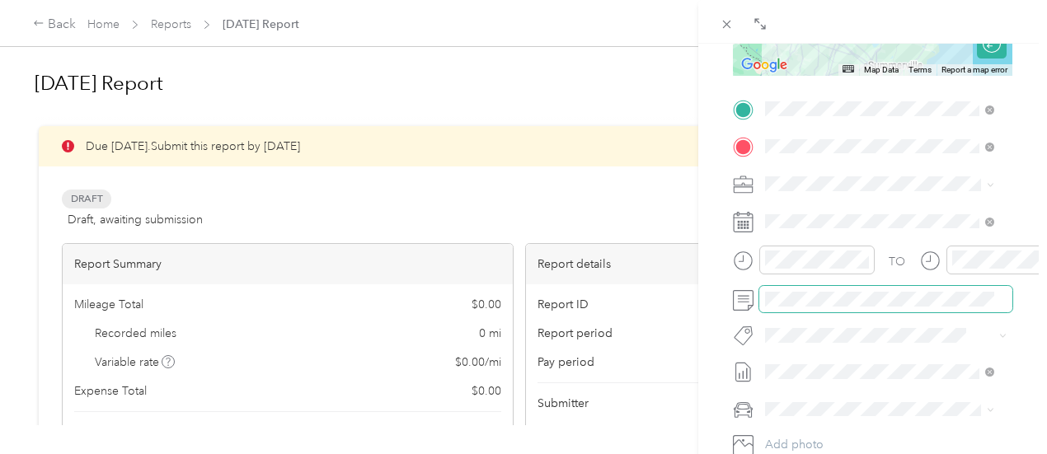
click at [834, 289] on span at bounding box center [885, 299] width 253 height 26
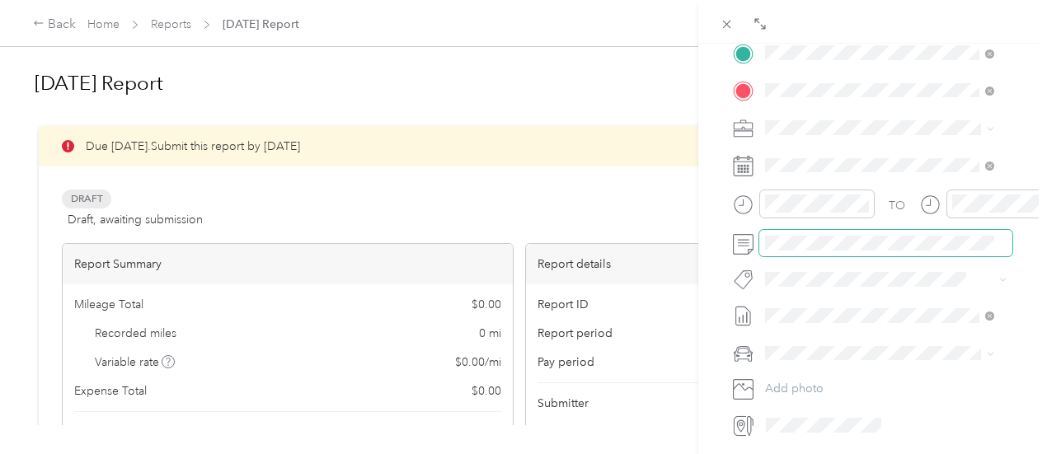
scroll to position [412, 0]
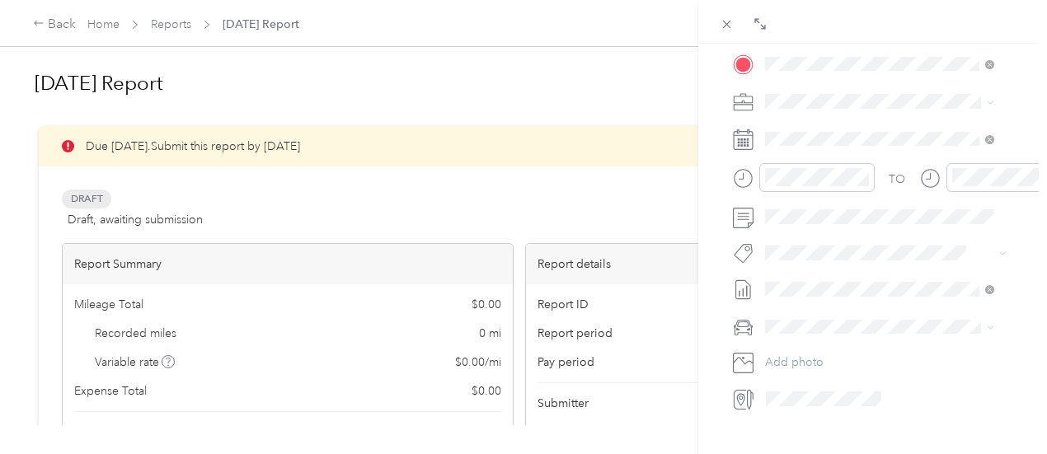
click at [793, 352] on span "Audi A4" at bounding box center [792, 352] width 43 height 14
click at [796, 375] on div "Audi A4 quattro" at bounding box center [880, 383] width 218 height 17
click at [801, 357] on span "Audi A4" at bounding box center [792, 353] width 43 height 14
click at [805, 377] on span "Audi A4 quattro" at bounding box center [813, 377] width 84 height 14
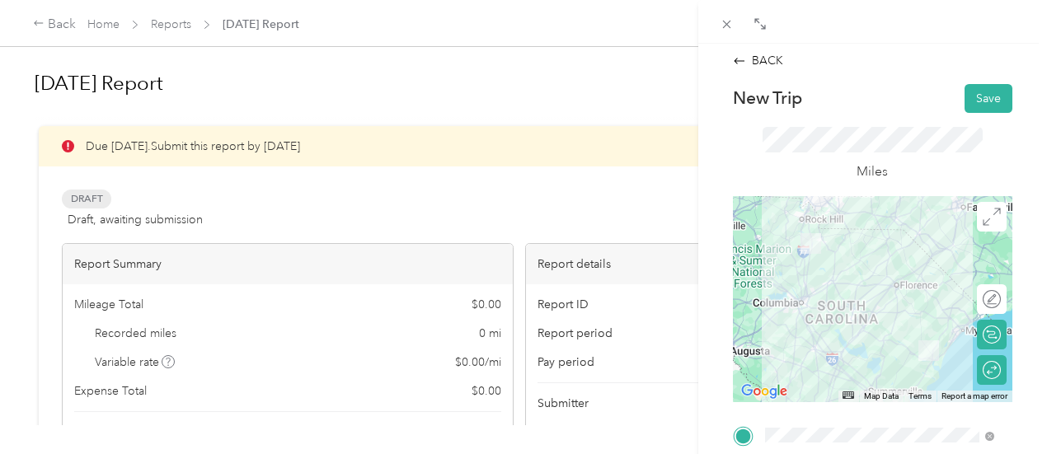
scroll to position [0, 0]
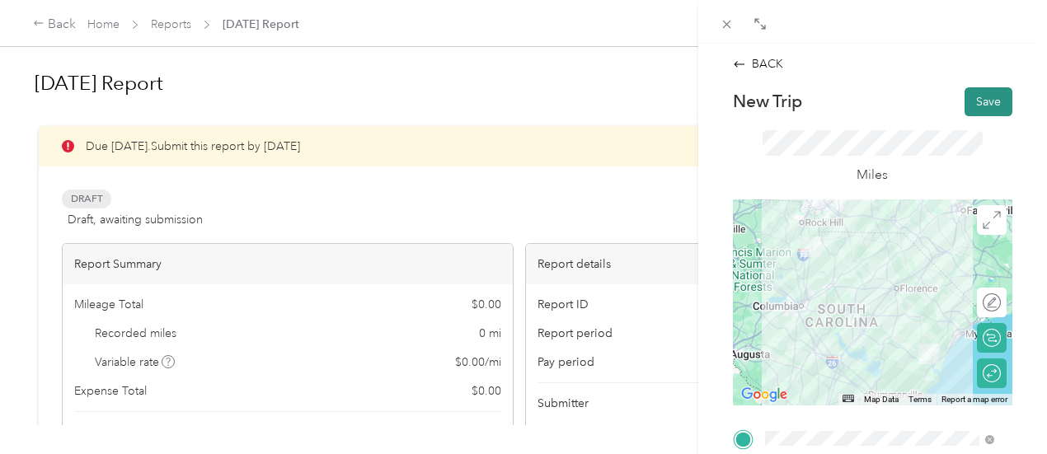
click at [965, 101] on button "Save" at bounding box center [989, 101] width 48 height 29
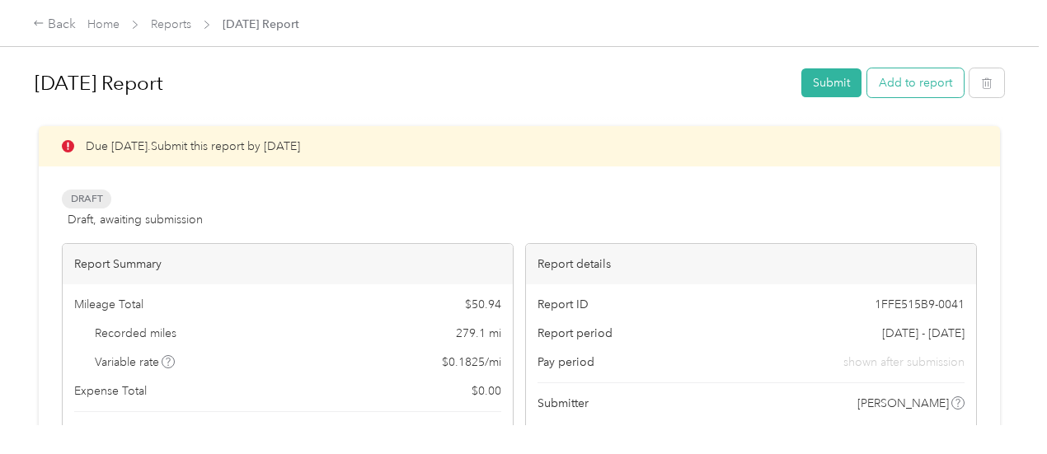
click at [928, 87] on button "Add to report" at bounding box center [915, 82] width 96 height 29
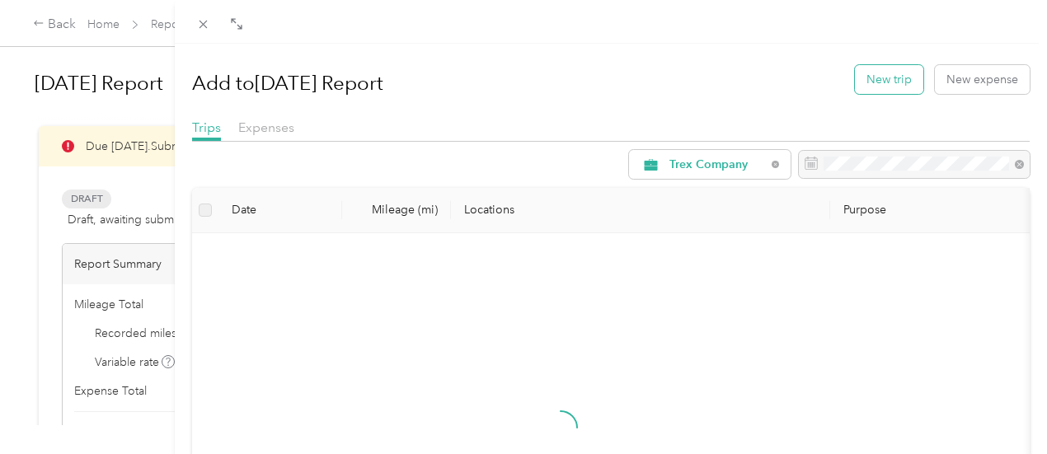
click at [884, 92] on button "New trip" at bounding box center [889, 79] width 68 height 29
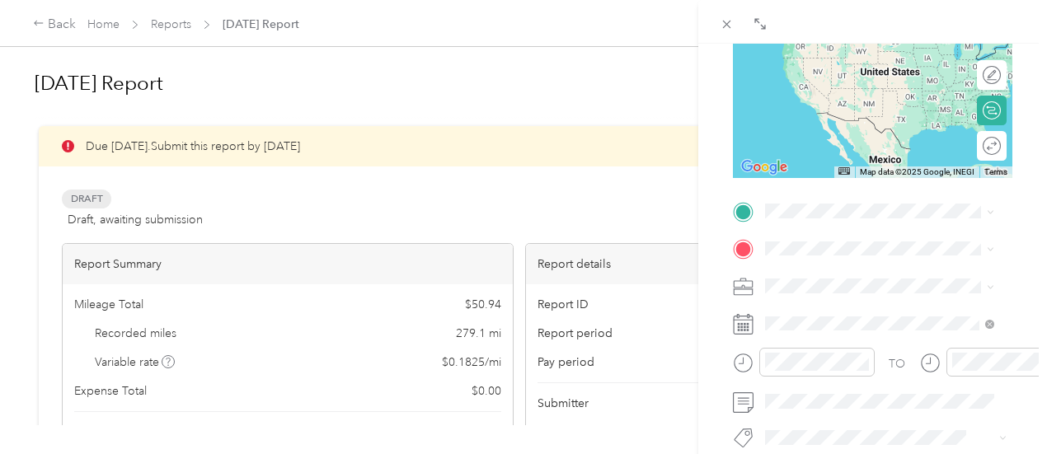
scroll to position [247, 0]
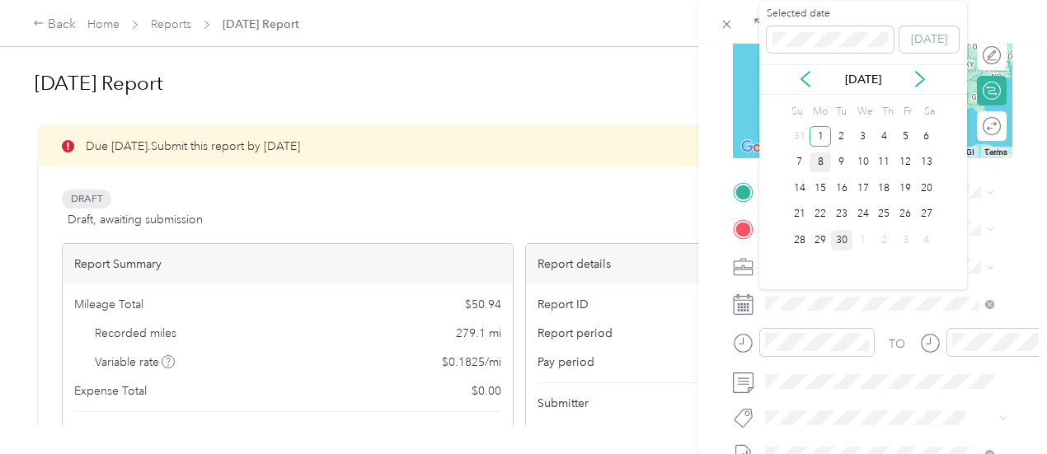
click at [819, 161] on div "8" at bounding box center [820, 163] width 21 height 21
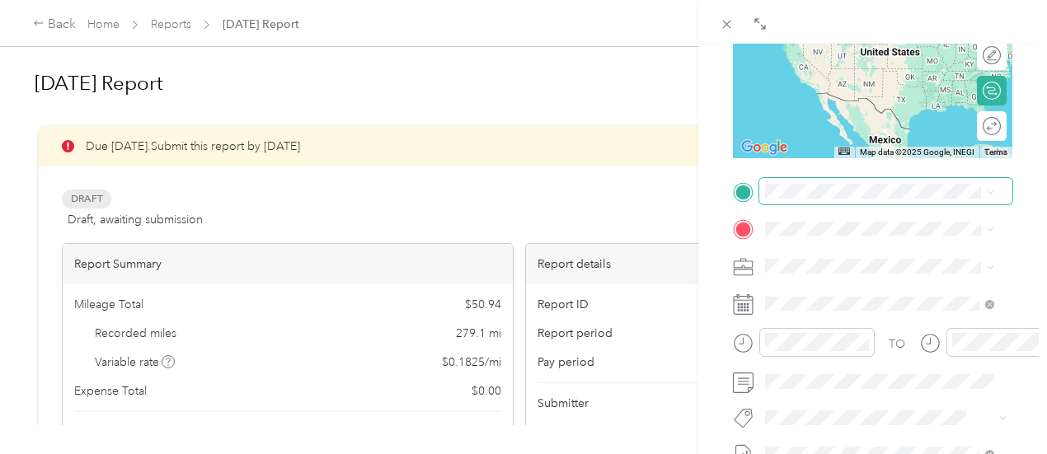
click at [808, 199] on span at bounding box center [885, 191] width 253 height 26
click at [861, 318] on span "[STREET_ADDRESS][PERSON_NAME][US_STATE]" at bounding box center [892, 303] width 192 height 29
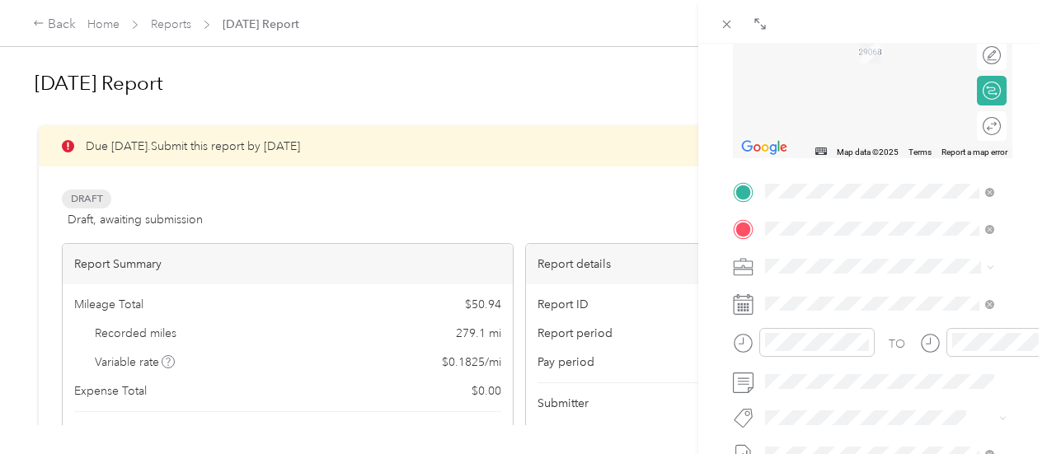
click at [813, 142] on span "[STREET_ADDRESS][PERSON_NAME][US_STATE]" at bounding box center [892, 127] width 192 height 29
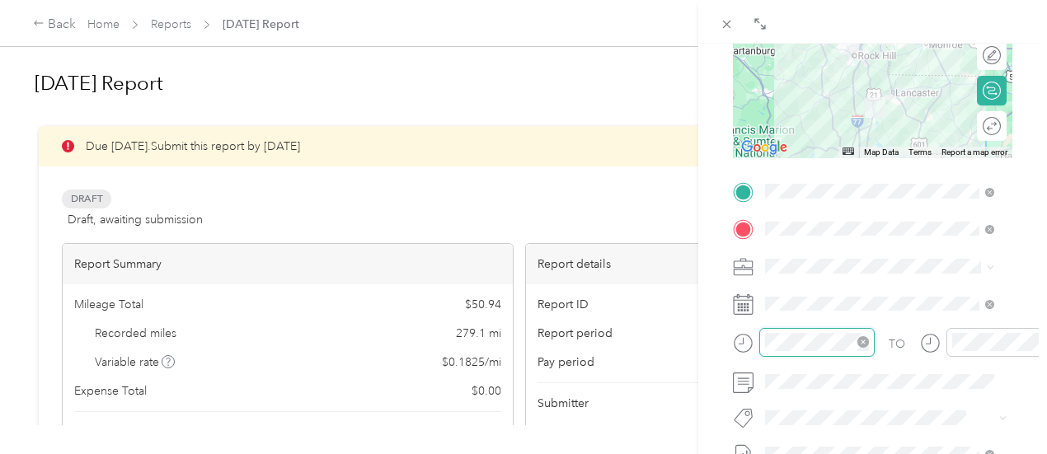
scroll to position [1207, 0]
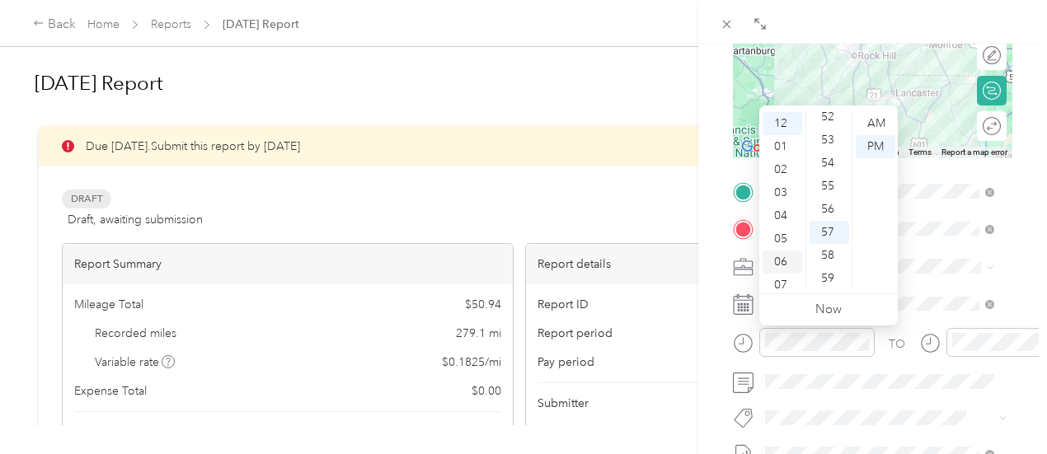
click at [777, 255] on div "06" at bounding box center [783, 262] width 40 height 23
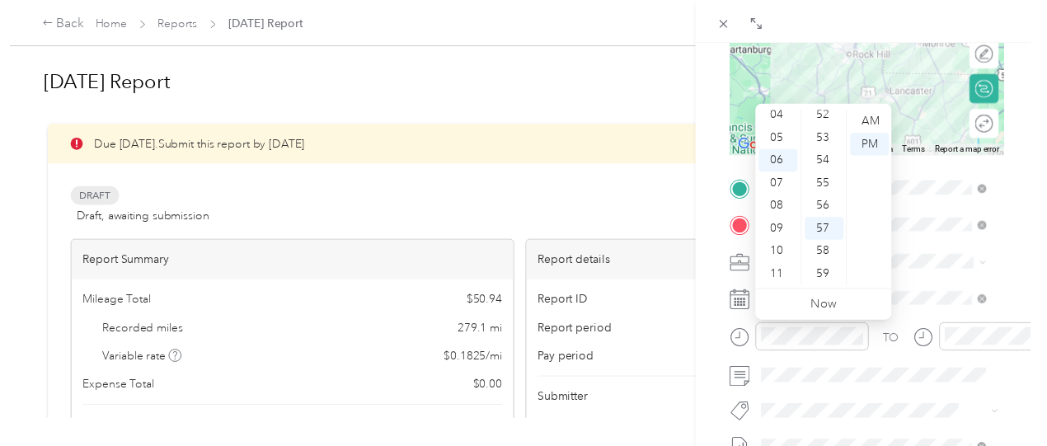
scroll to position [0, 0]
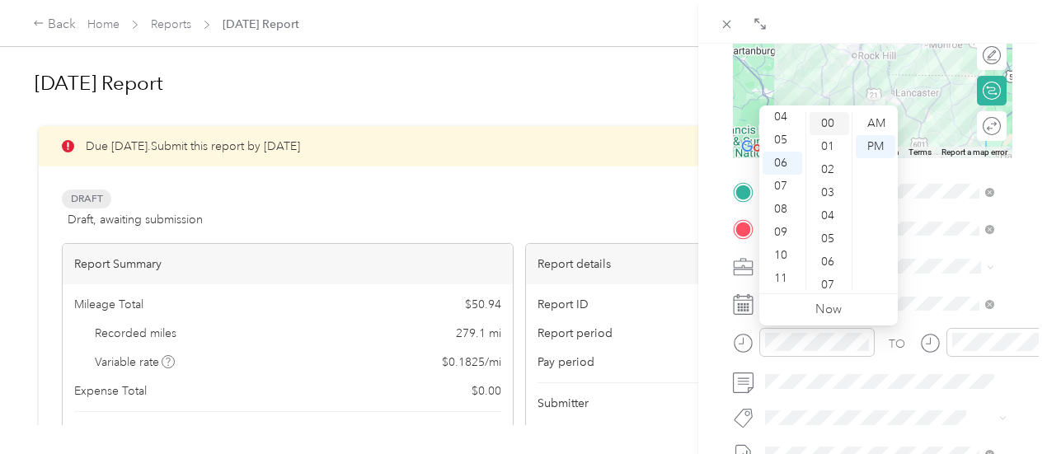
click at [827, 127] on div "00" at bounding box center [830, 123] width 40 height 23
click at [877, 126] on div "AM" at bounding box center [876, 123] width 40 height 23
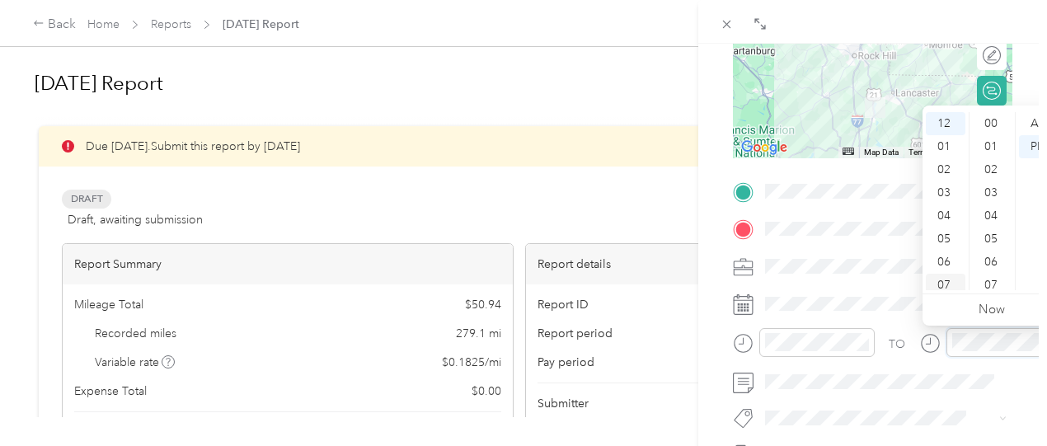
scroll to position [1207, 0]
click at [947, 279] on div "07" at bounding box center [946, 285] width 40 height 23
click at [996, 188] on div "30" at bounding box center [993, 186] width 40 height 23
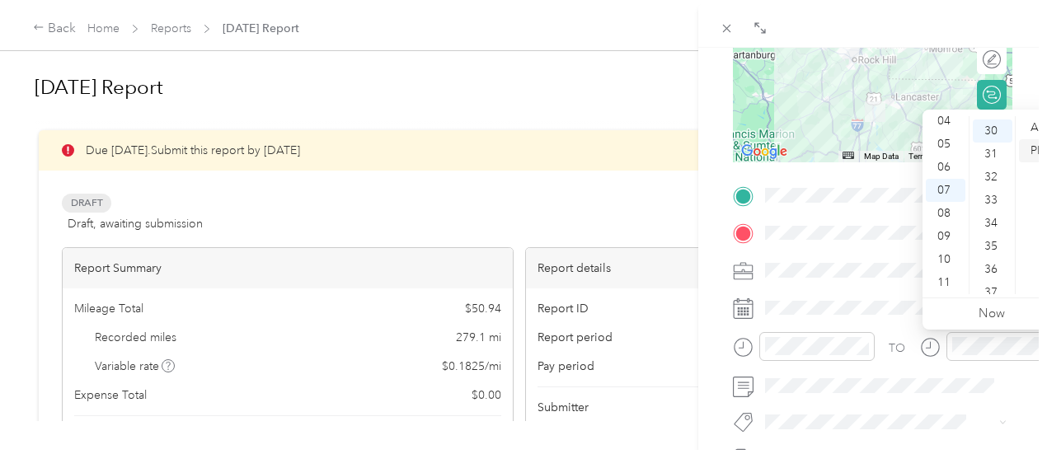
scroll to position [692, 0]
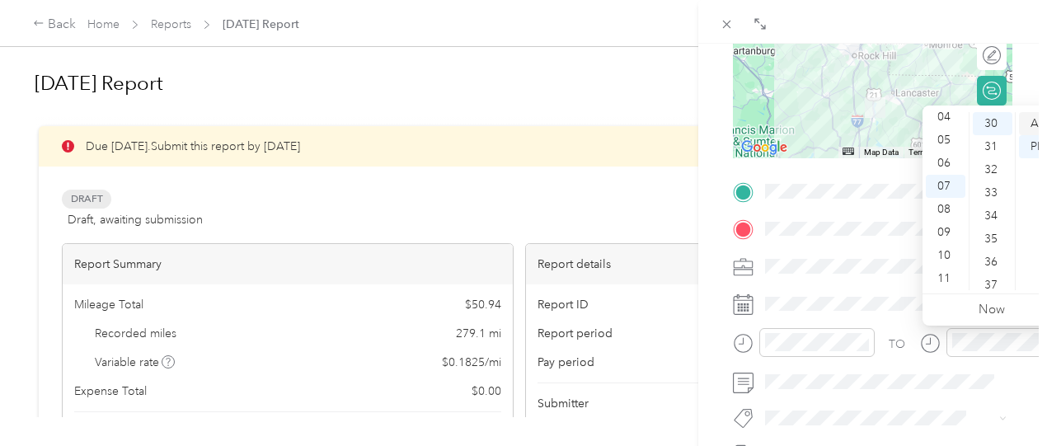
click at [1035, 125] on div "AM" at bounding box center [1039, 123] width 40 height 23
click at [725, 340] on form "New Trip Save This trip cannot be edited because it is either under review, app…" at bounding box center [873, 208] width 314 height 737
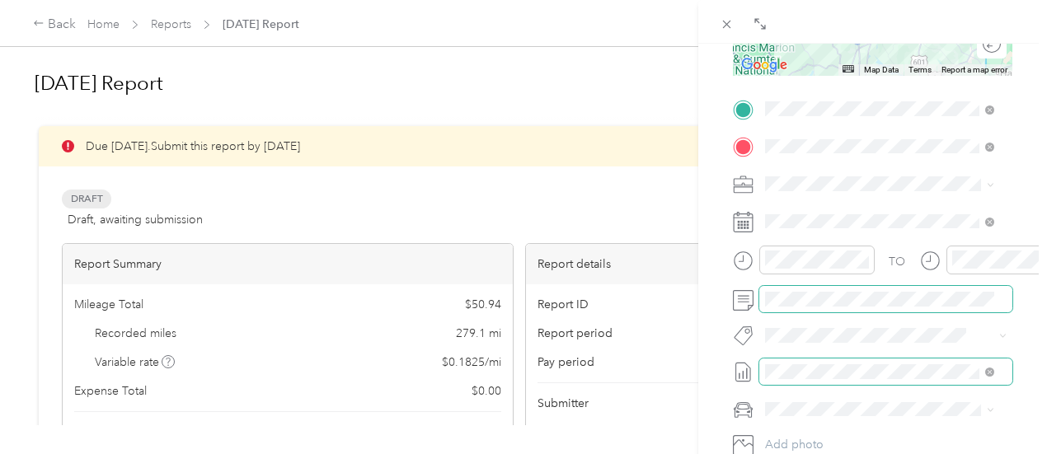
scroll to position [412, 0]
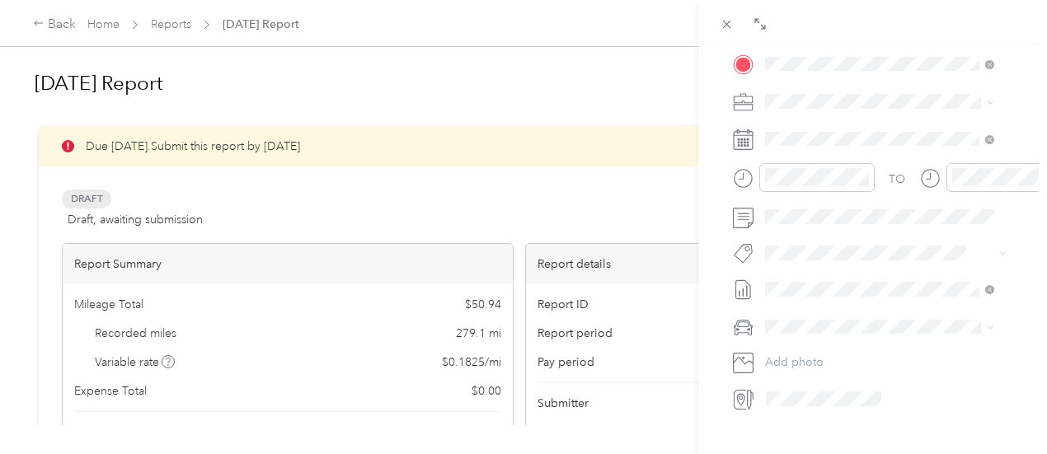
click at [794, 356] on span "Audi A4" at bounding box center [792, 353] width 43 height 14
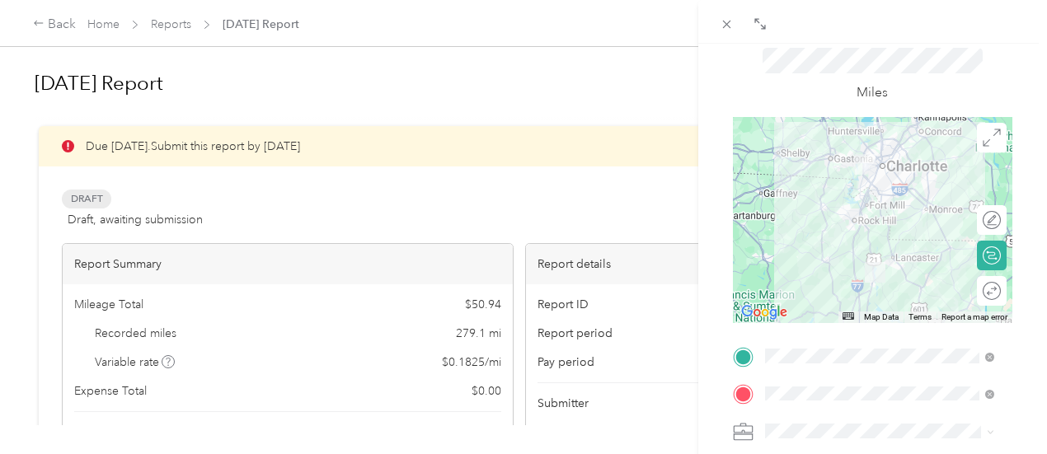
scroll to position [0, 0]
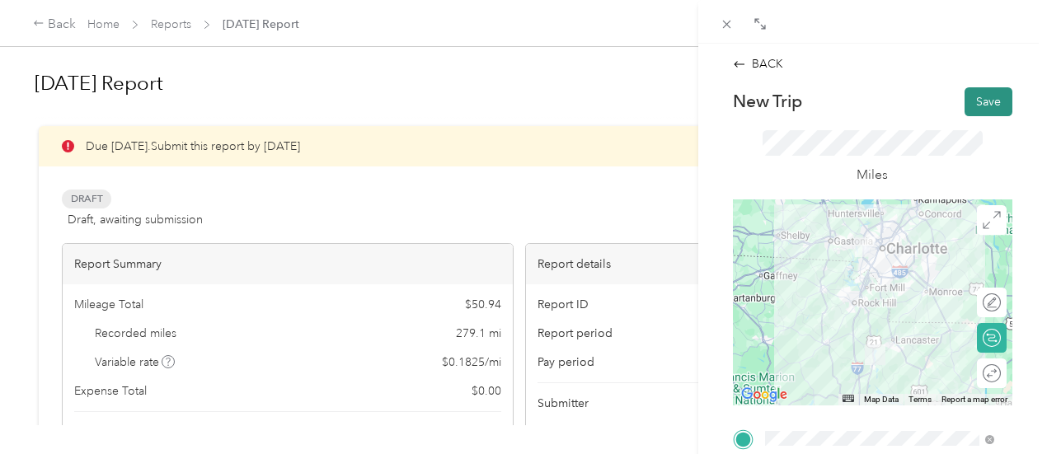
click at [965, 103] on button "Save" at bounding box center [989, 101] width 48 height 29
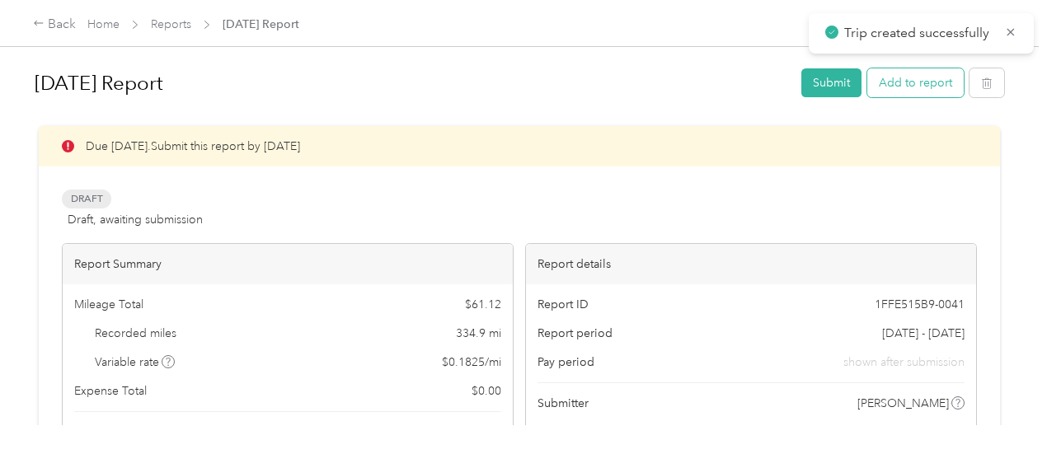
click at [921, 87] on button "Add to report" at bounding box center [915, 82] width 96 height 29
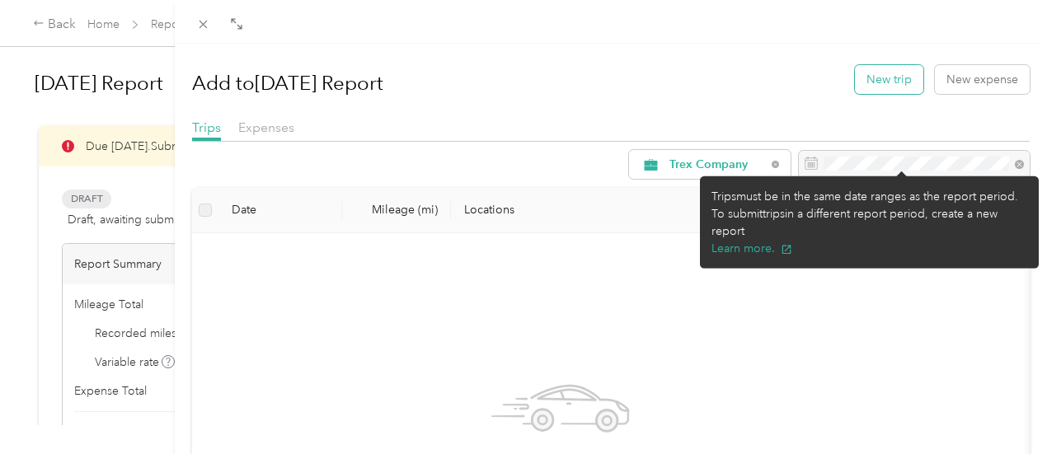
click at [896, 80] on button "New trip" at bounding box center [889, 79] width 68 height 29
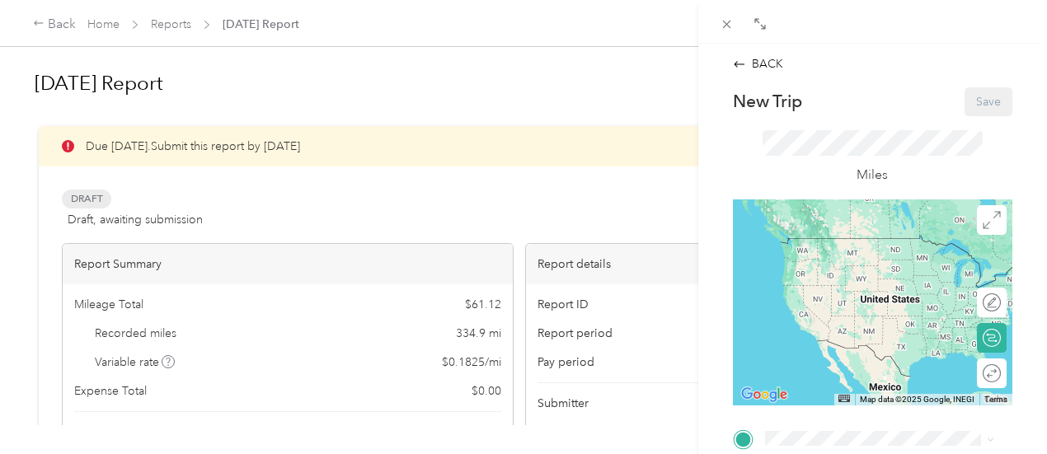
scroll to position [165, 0]
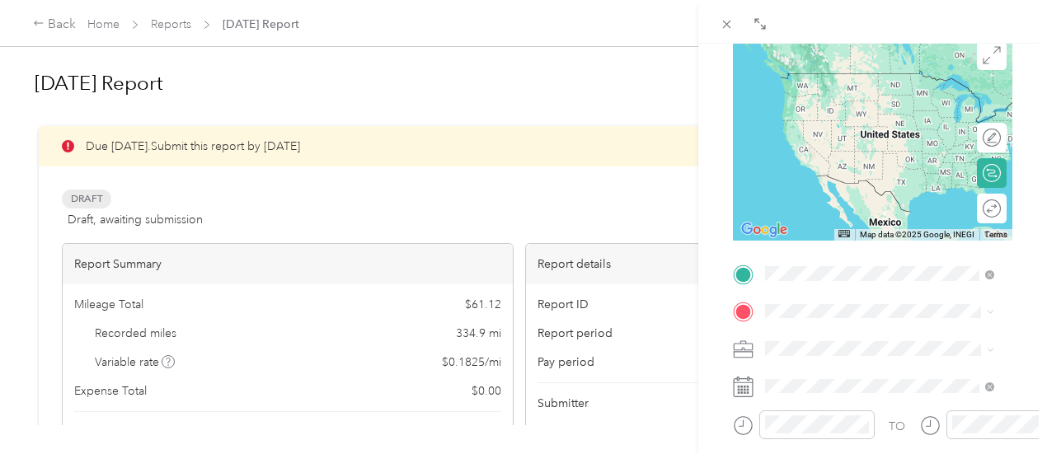
click at [848, 87] on span "[STREET_ADDRESS][PERSON_NAME][US_STATE]" at bounding box center [892, 80] width 192 height 29
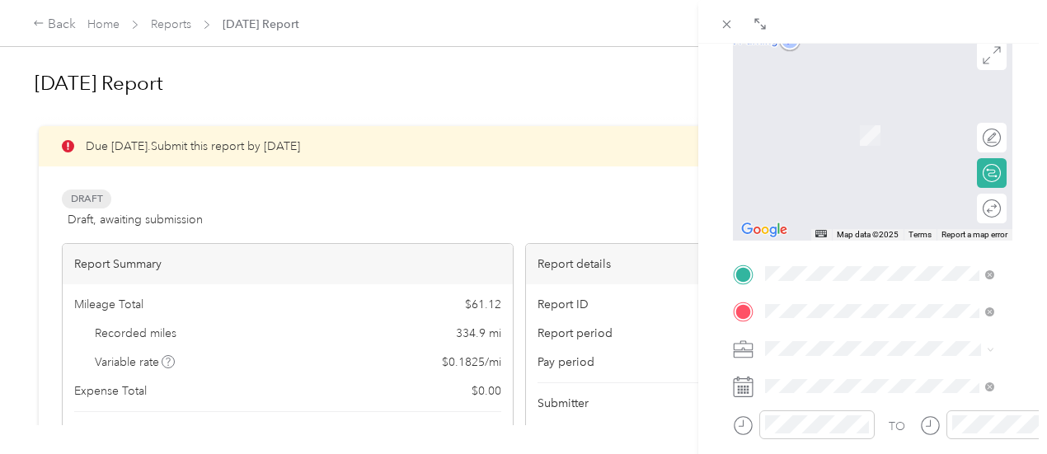
click at [843, 119] on span "[STREET_ADDRESS][PERSON_NAME][US_STATE]" at bounding box center [892, 117] width 192 height 29
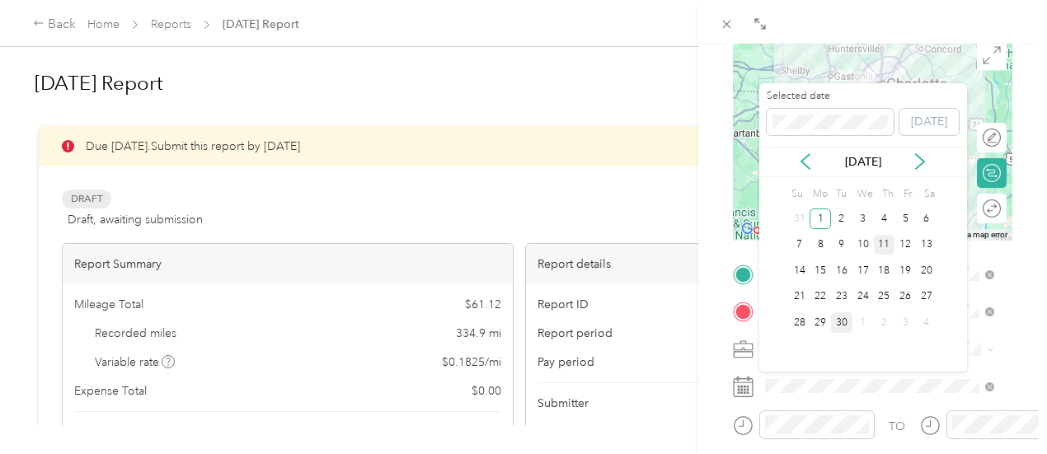
click at [888, 251] on div "11" at bounding box center [884, 245] width 21 height 21
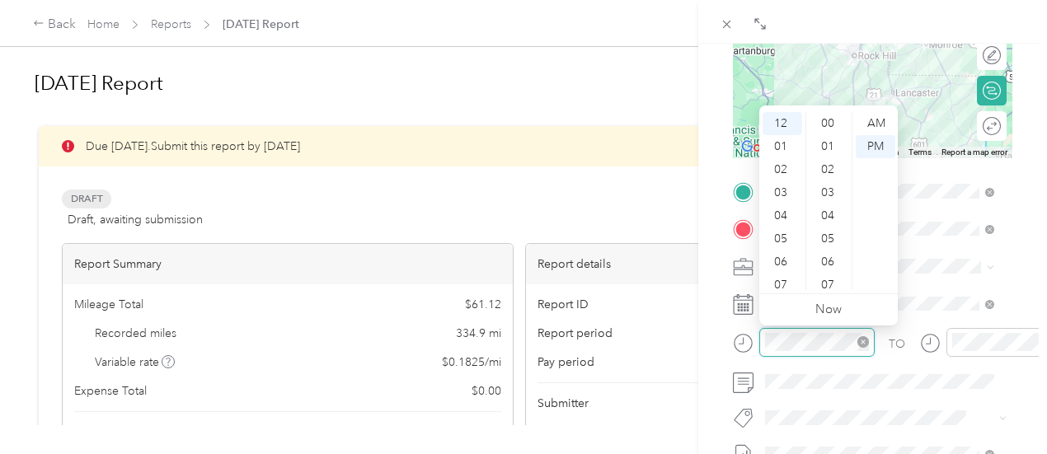
scroll to position [1207, 0]
click at [790, 151] on div "01" at bounding box center [783, 146] width 40 height 23
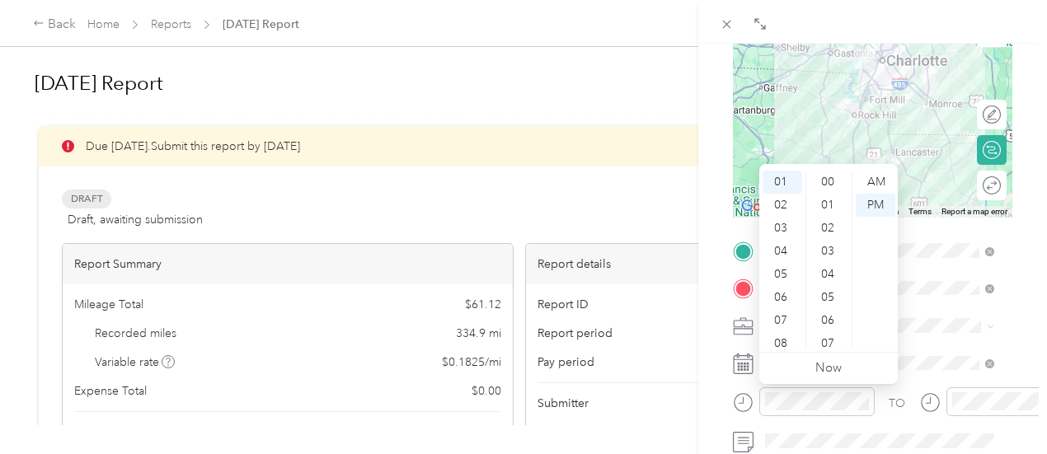
scroll to position [165, 0]
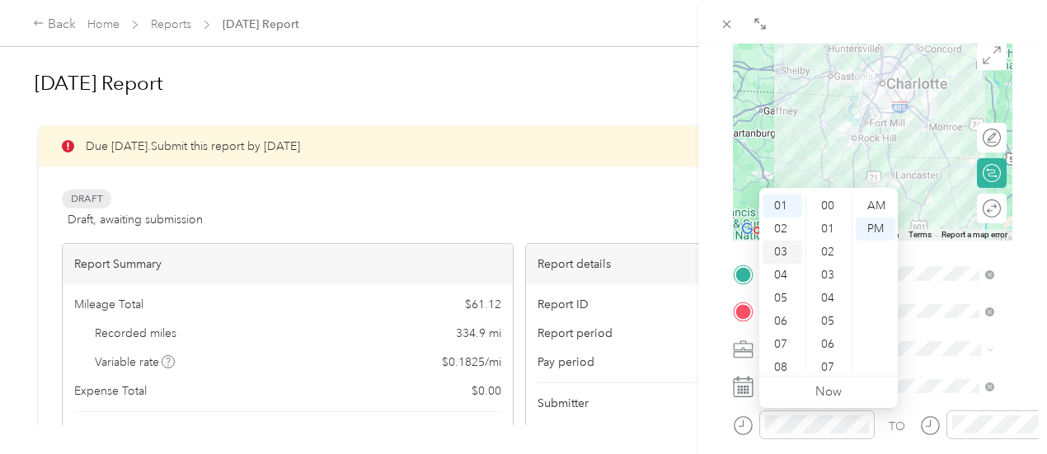
click at [795, 257] on div "03" at bounding box center [783, 252] width 40 height 23
click at [785, 355] on div "09" at bounding box center [783, 344] width 40 height 23
click at [785, 355] on div "11" at bounding box center [783, 361] width 40 height 23
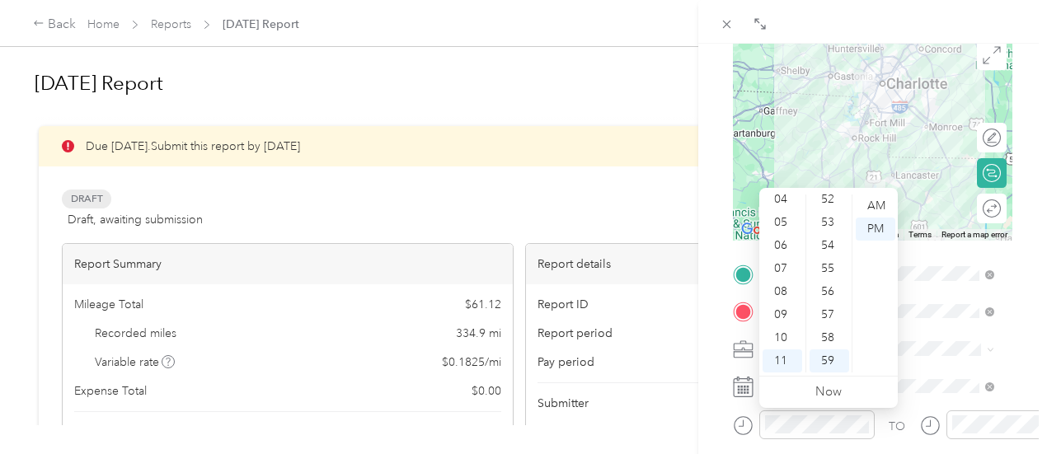
scroll to position [0, 0]
click at [832, 203] on div "00" at bounding box center [830, 206] width 40 height 23
click at [866, 202] on div "AM" at bounding box center [876, 206] width 40 height 23
click at [929, 369] on div "TO Add photo" at bounding box center [872, 460] width 279 height 398
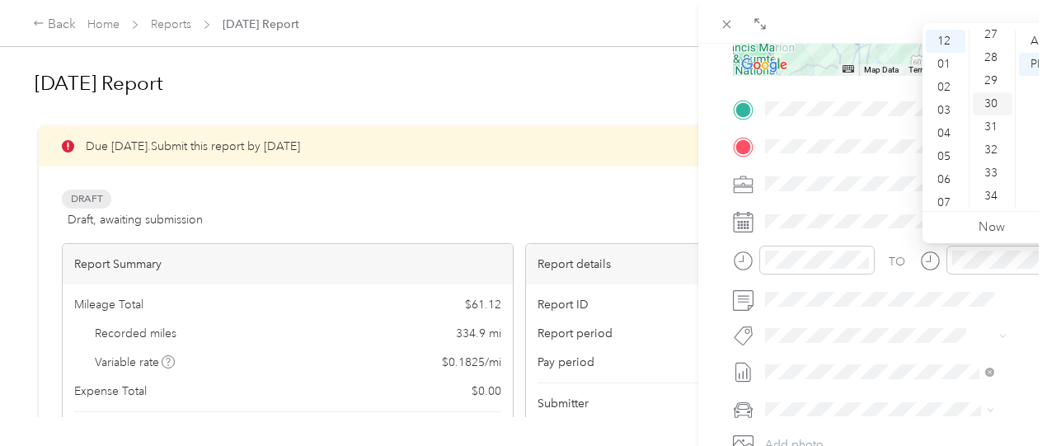
click at [996, 105] on div "30" at bounding box center [993, 103] width 40 height 23
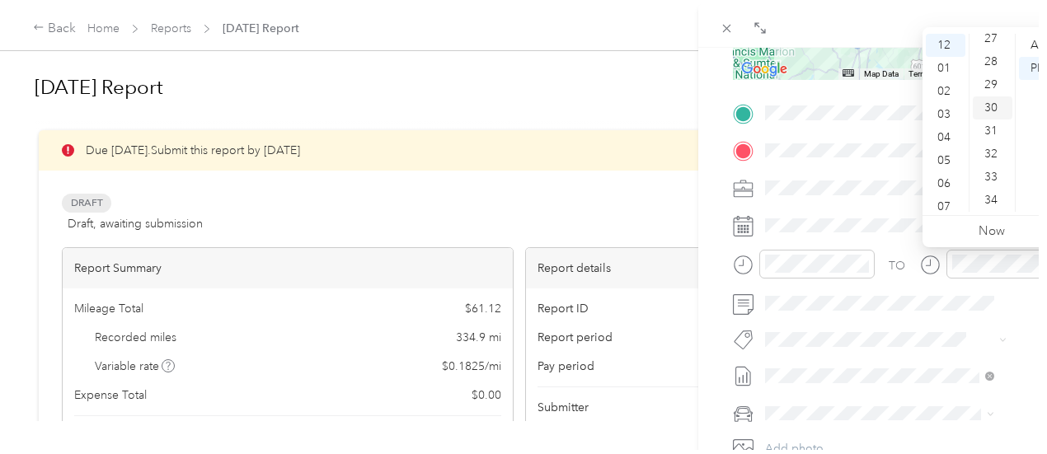
scroll to position [692, 0]
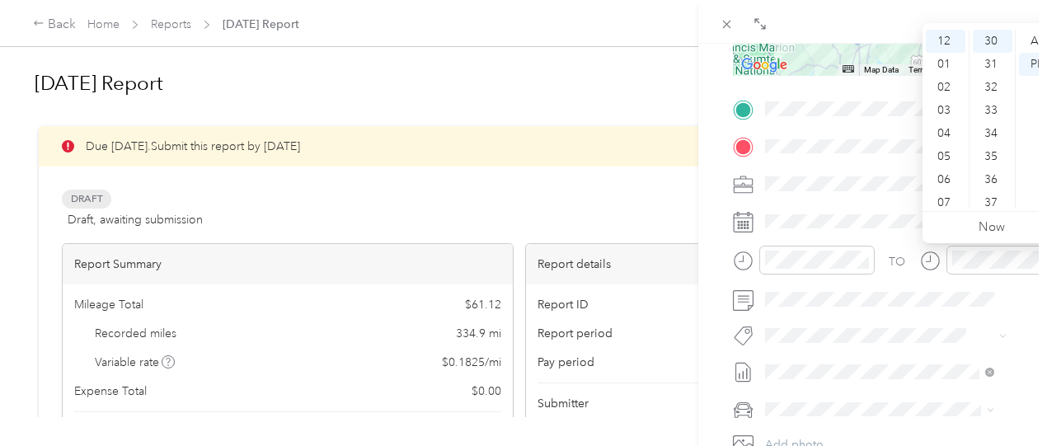
click at [723, 275] on form "New Trip Save This trip cannot be edited because it is either under review, app…" at bounding box center [873, 126] width 314 height 737
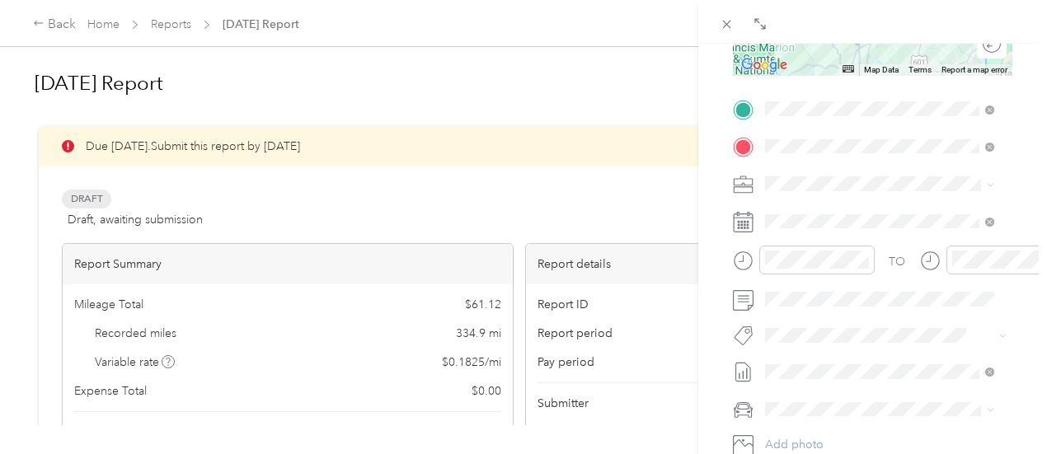
click at [793, 316] on div "TO Add photo" at bounding box center [872, 295] width 279 height 398
click at [725, 319] on form "New Trip Save This trip cannot be edited because it is either under review, app…" at bounding box center [873, 126] width 314 height 737
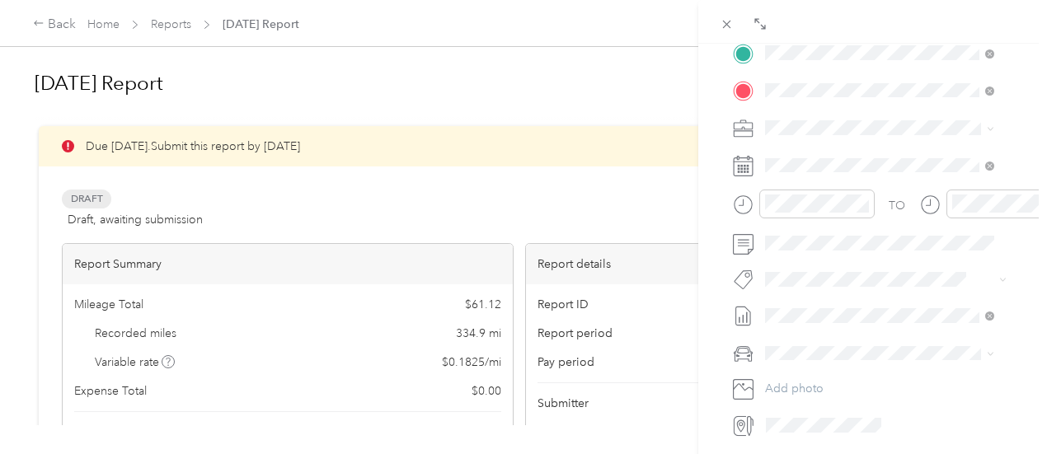
scroll to position [412, 0]
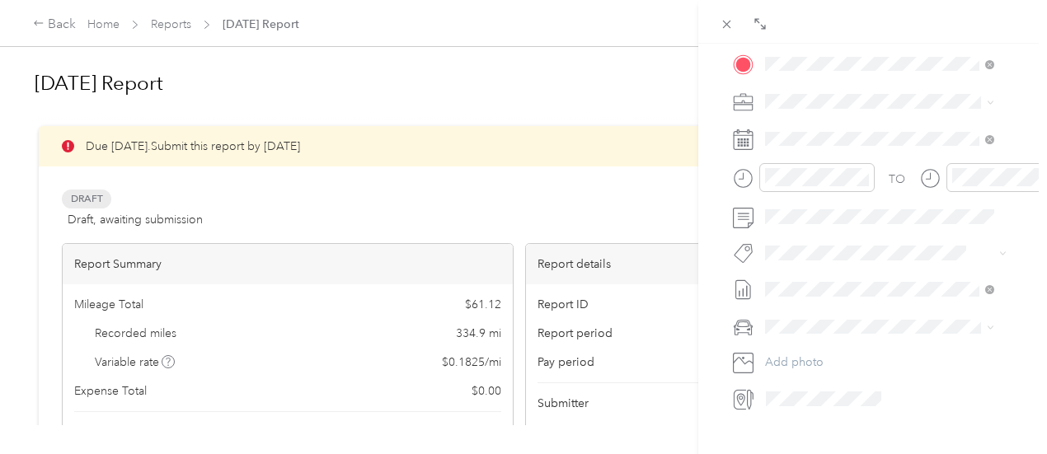
click at [796, 354] on span "Audi A4" at bounding box center [792, 353] width 43 height 14
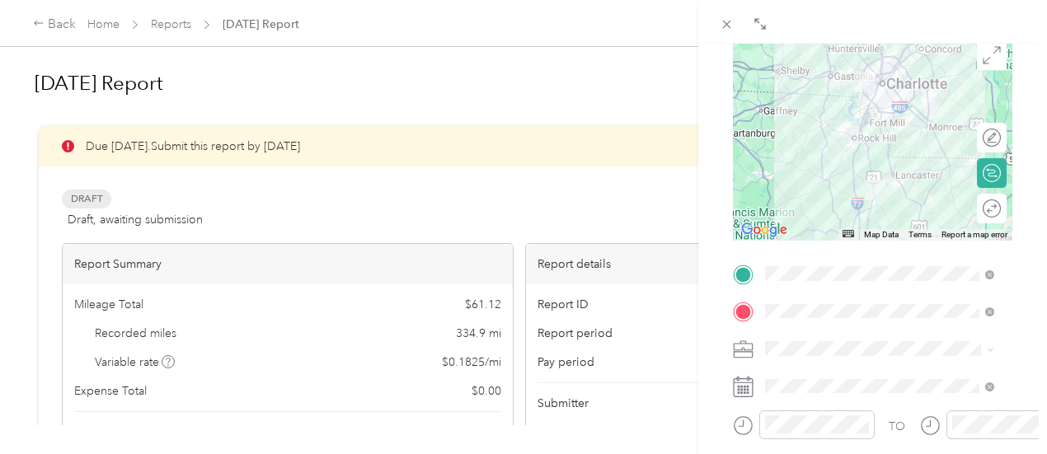
scroll to position [0, 0]
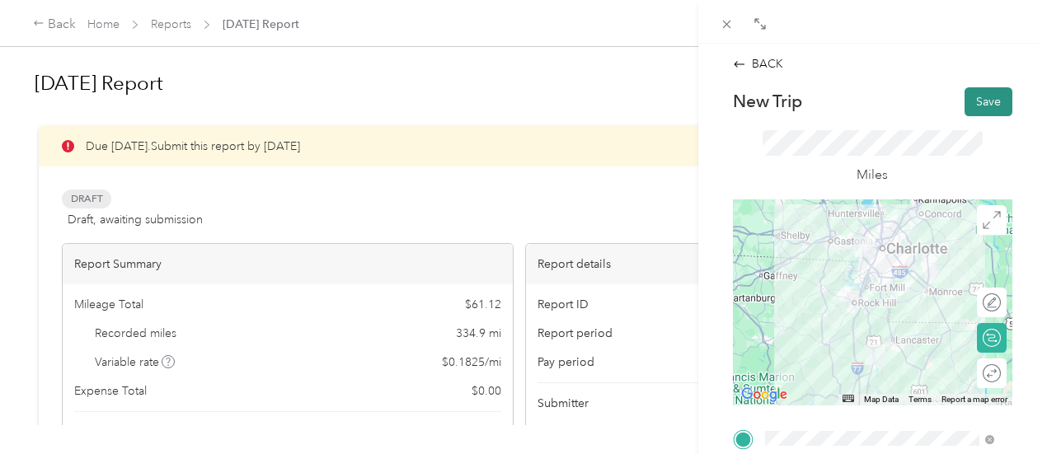
click at [973, 106] on button "Save" at bounding box center [989, 101] width 48 height 29
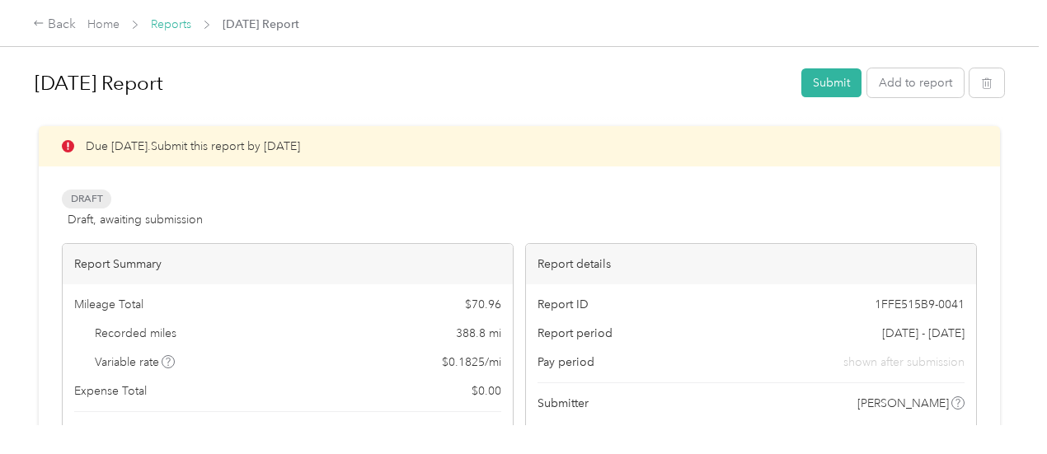
click at [180, 28] on link "Reports" at bounding box center [171, 24] width 40 height 14
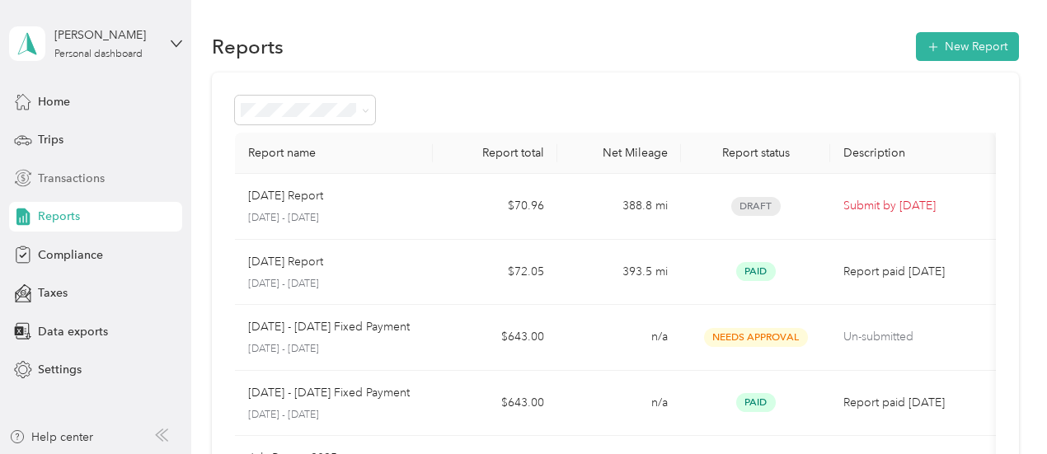
click at [78, 178] on span "Transactions" at bounding box center [71, 178] width 67 height 17
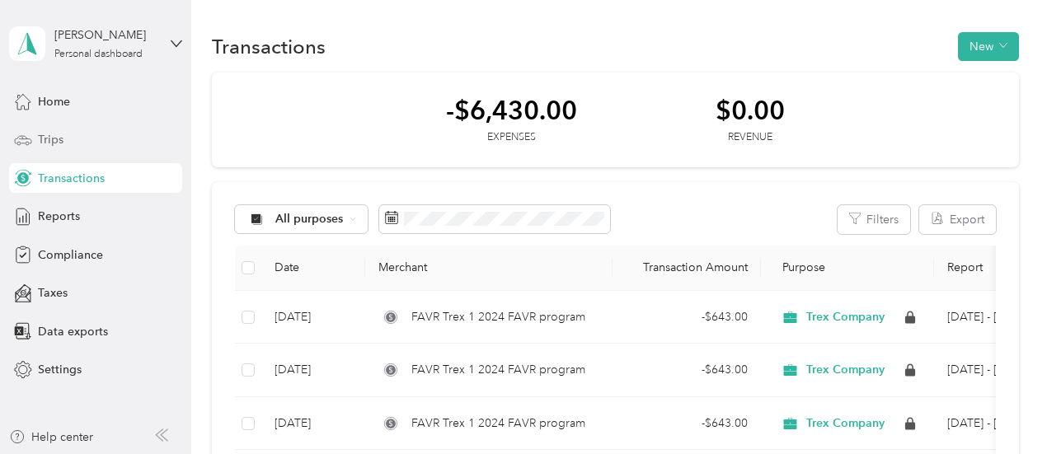
click at [80, 143] on div "Trips" at bounding box center [95, 140] width 173 height 30
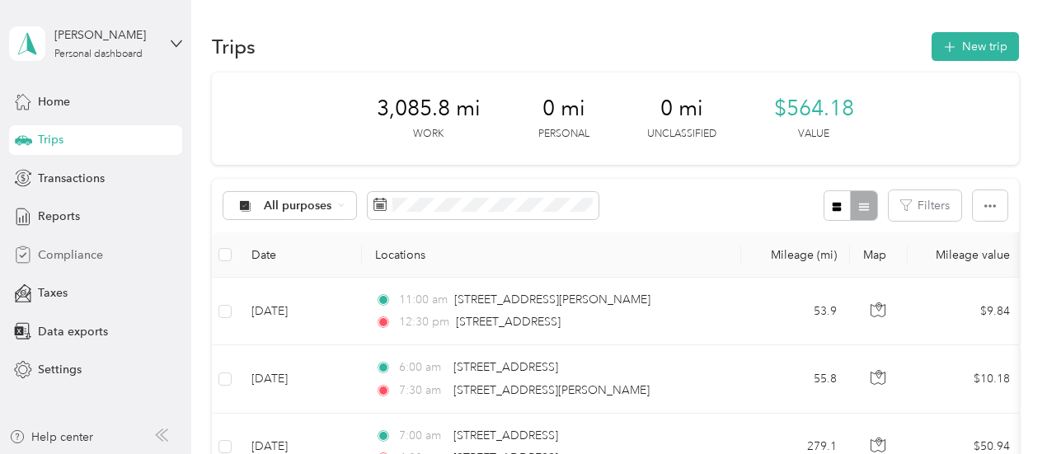
click at [101, 256] on span "Compliance" at bounding box center [70, 254] width 65 height 17
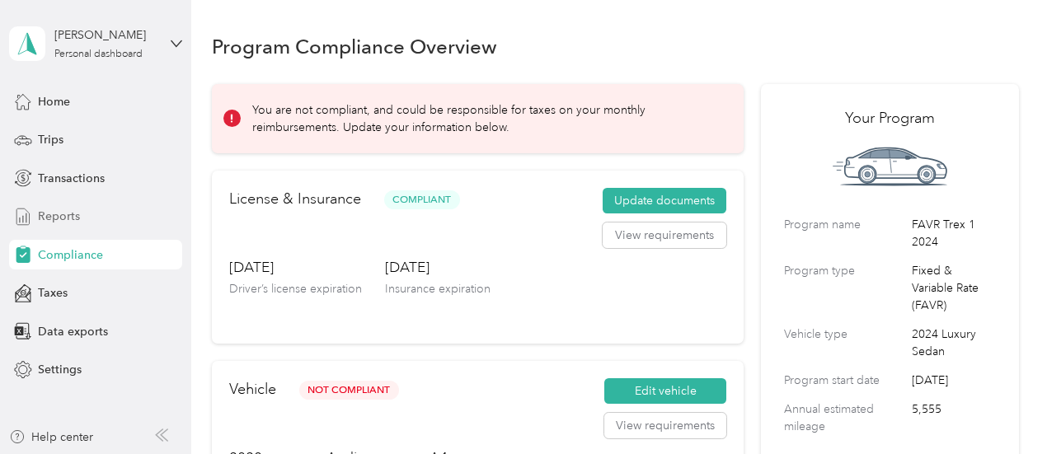
click at [107, 222] on div "Reports" at bounding box center [95, 217] width 173 height 30
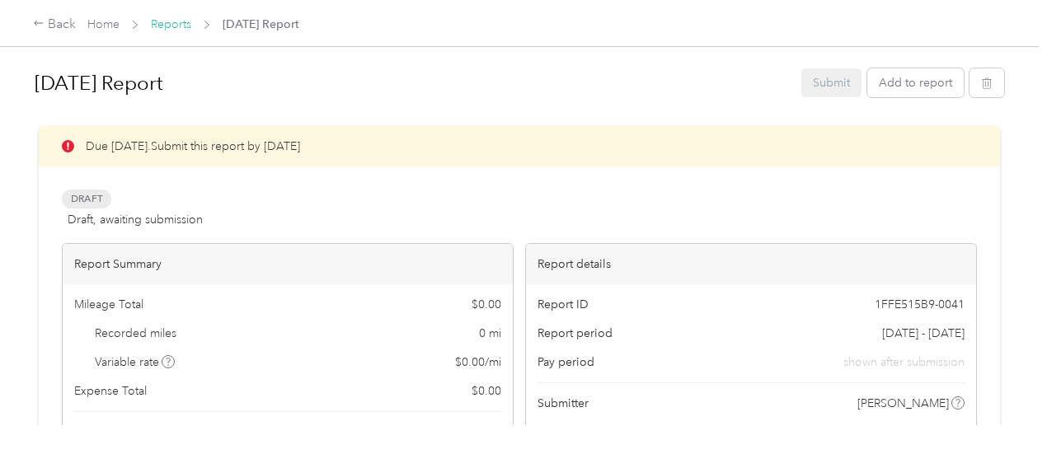
click at [177, 22] on link "Reports" at bounding box center [171, 24] width 40 height 14
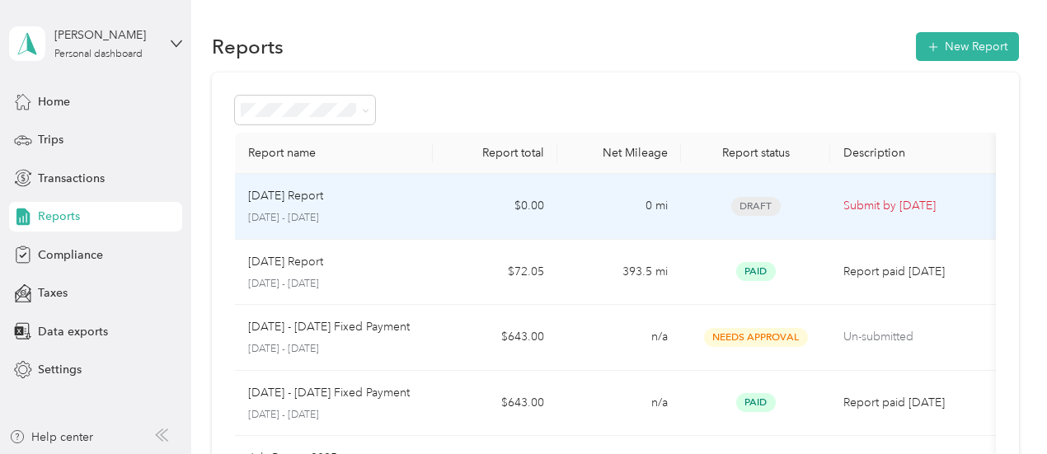
scroll to position [82, 0]
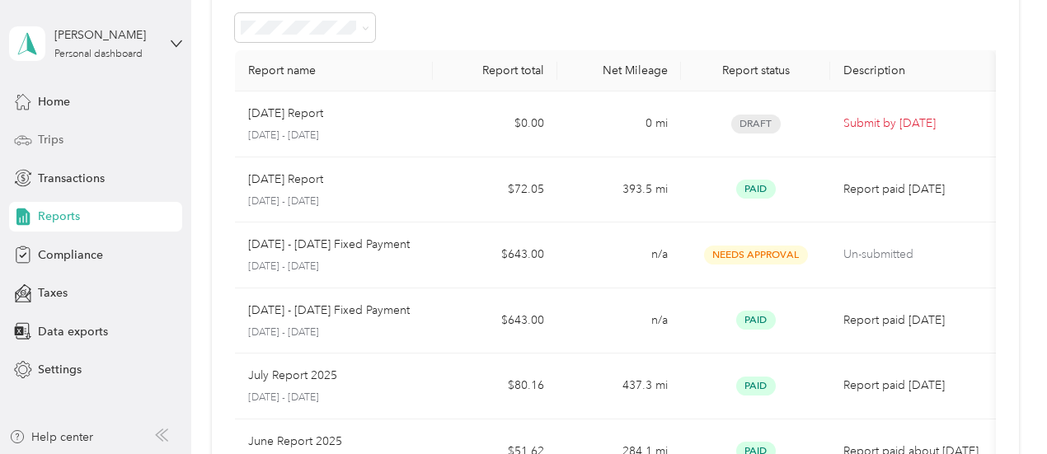
click at [88, 141] on div "Trips" at bounding box center [95, 140] width 173 height 30
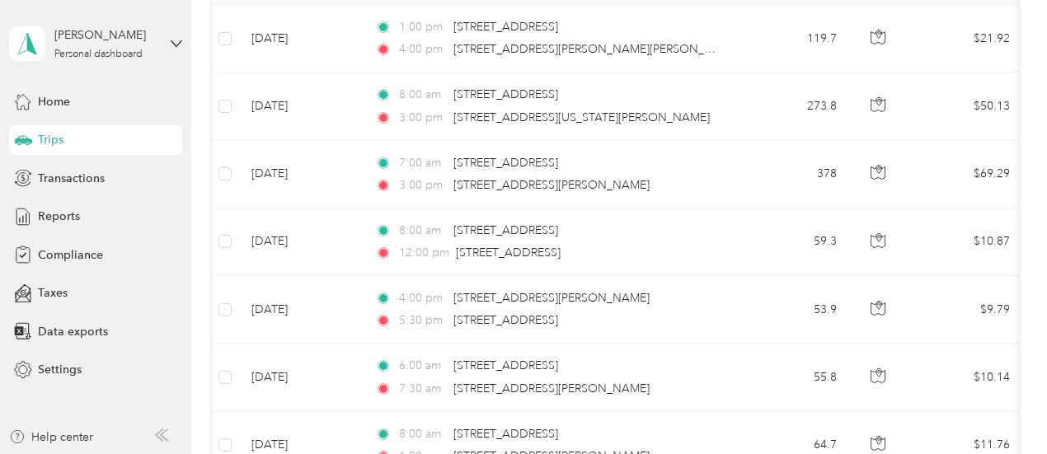
scroll to position [247, 0]
